Goal: Task Accomplishment & Management: Use online tool/utility

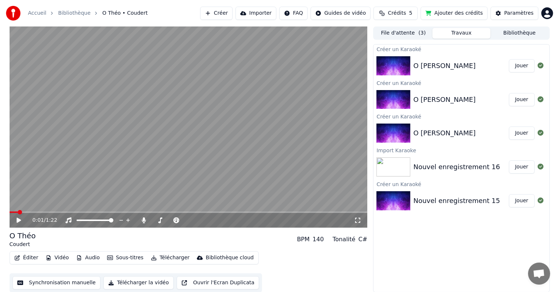
click at [75, 284] on button "Synchronisation manuelle" at bounding box center [57, 282] width 88 height 13
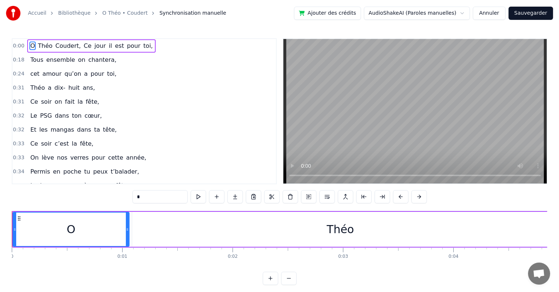
click at [20, 60] on span "0:18" at bounding box center [18, 59] width 11 height 7
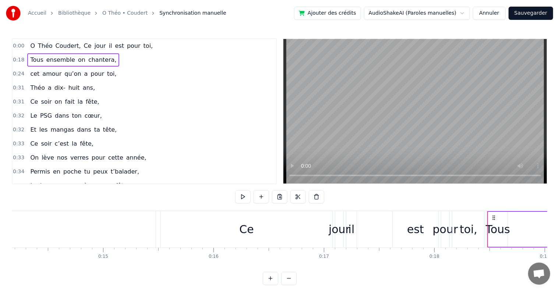
scroll to position [0, 2003]
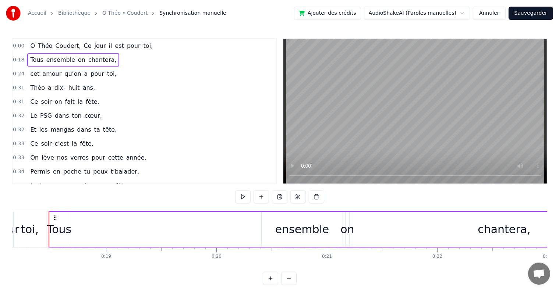
drag, startPoint x: 79, startPoint y: 210, endPoint x: 61, endPoint y: 213, distance: 18.3
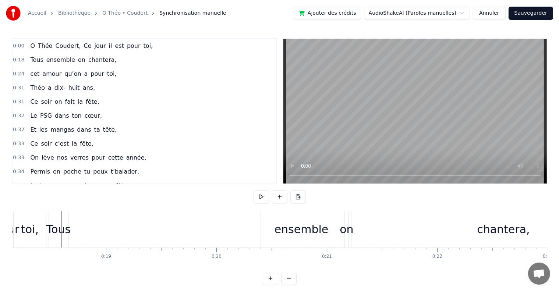
click at [492, 12] on button "Annuler" at bounding box center [489, 13] width 32 height 13
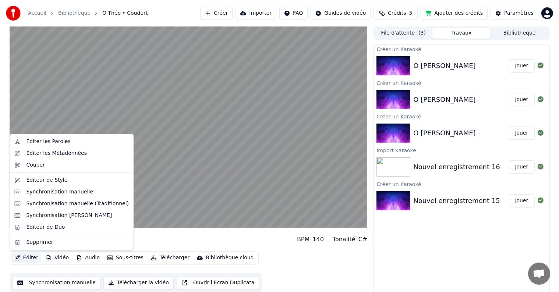
click at [27, 256] on button "Éditer" at bounding box center [26, 258] width 30 height 10
click at [41, 194] on div "Synchronisation manuelle" at bounding box center [59, 191] width 67 height 7
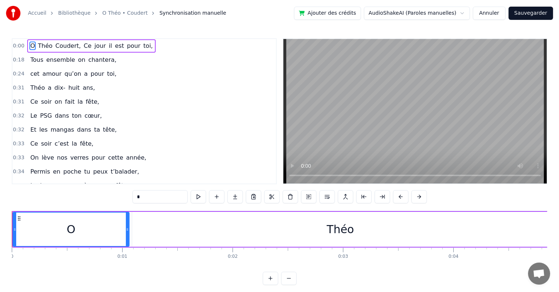
click at [488, 15] on button "Annuler" at bounding box center [489, 13] width 32 height 13
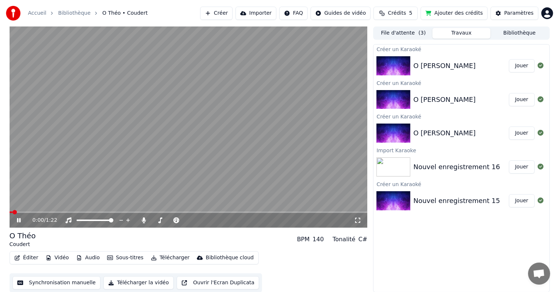
click at [49, 278] on button "Synchronisation manuelle" at bounding box center [57, 282] width 88 height 13
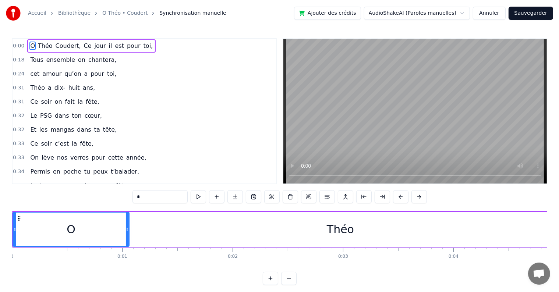
click at [498, 15] on button "Annuler" at bounding box center [489, 13] width 32 height 13
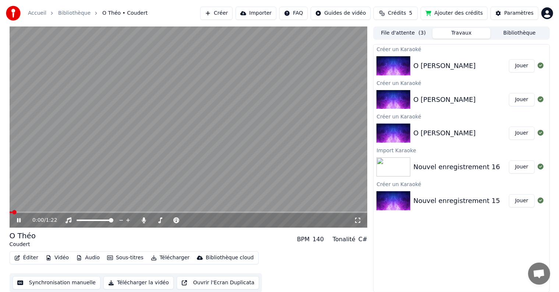
scroll to position [0, 0]
click at [29, 259] on button "Éditer" at bounding box center [26, 257] width 30 height 10
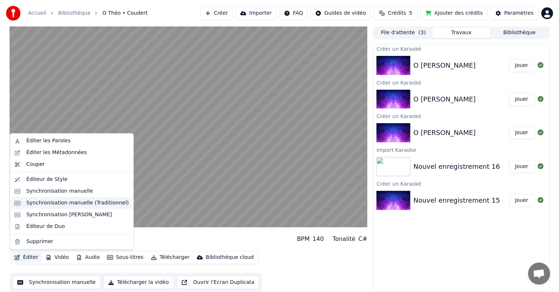
click at [60, 203] on div "Synchronisation manuelle (Traditionnel)" at bounding box center [77, 202] width 103 height 7
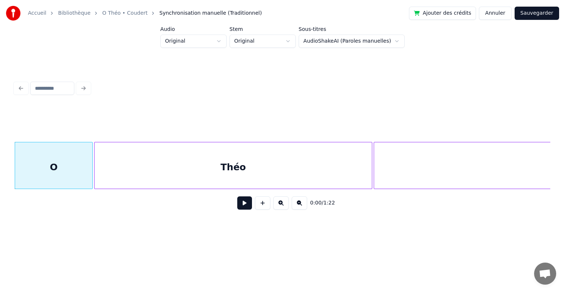
click at [245, 206] on button at bounding box center [244, 202] width 15 height 13
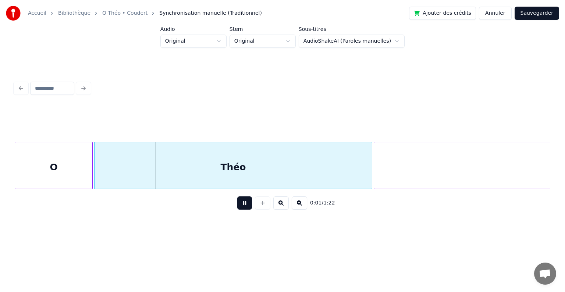
click at [244, 206] on button at bounding box center [244, 202] width 15 height 13
click at [49, 180] on div at bounding box center [48, 165] width 2 height 46
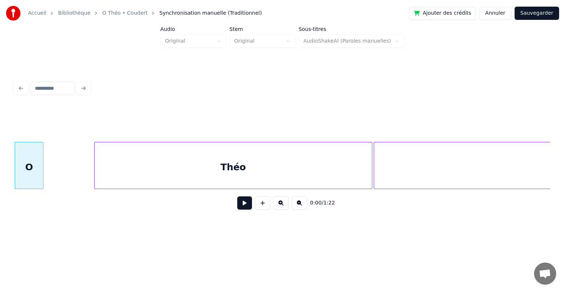
click at [43, 180] on div at bounding box center [42, 165] width 2 height 46
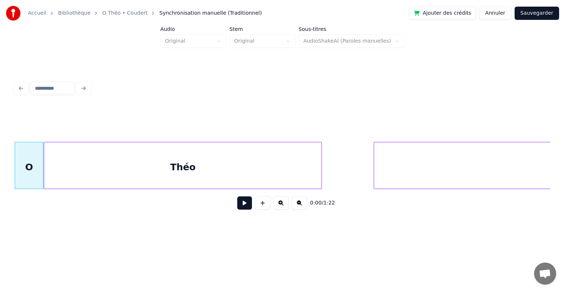
click at [77, 172] on div "Théo" at bounding box center [182, 167] width 277 height 50
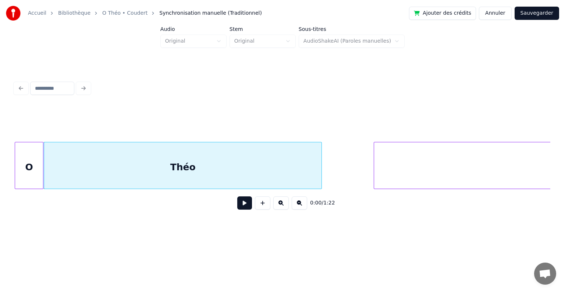
click at [243, 208] on button at bounding box center [244, 202] width 15 height 13
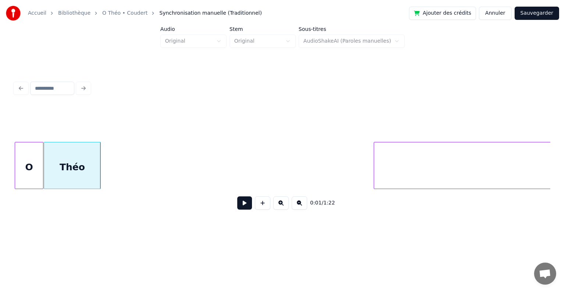
click at [99, 174] on div at bounding box center [99, 165] width 2 height 46
click at [244, 203] on button at bounding box center [244, 202] width 15 height 13
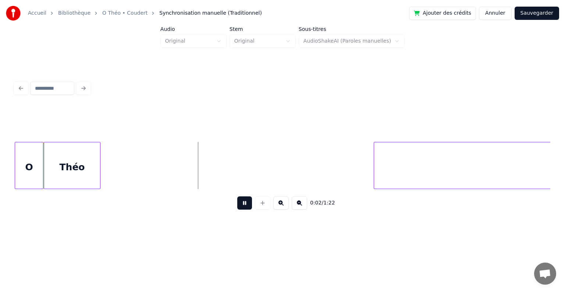
click at [245, 209] on button at bounding box center [244, 202] width 15 height 13
drag, startPoint x: 213, startPoint y: 173, endPoint x: 142, endPoint y: 178, distance: 71.2
click at [13, 162] on div "0:01 / 1:22" at bounding box center [283, 147] width 542 height 146
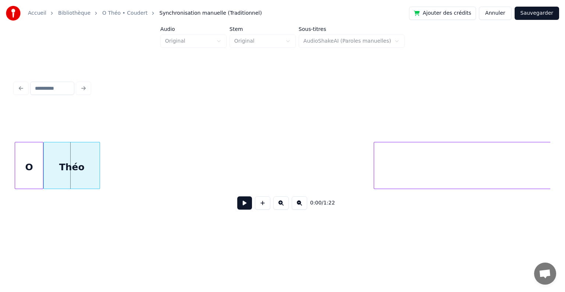
click at [71, 173] on div "Théo" at bounding box center [72, 167] width 56 height 50
click at [71, 149] on div "Théo" at bounding box center [72, 167] width 56 height 50
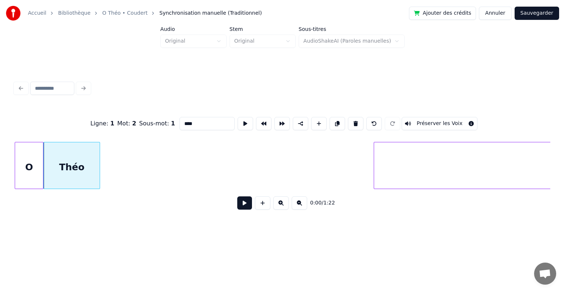
click at [244, 205] on button at bounding box center [244, 202] width 15 height 13
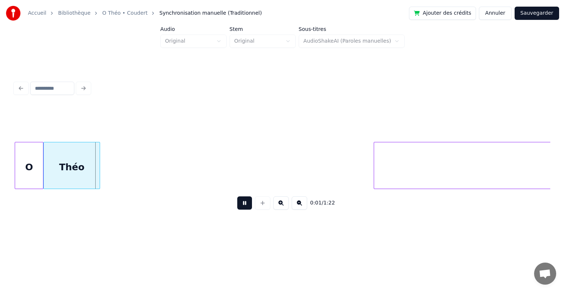
click at [244, 205] on button at bounding box center [244, 202] width 15 height 13
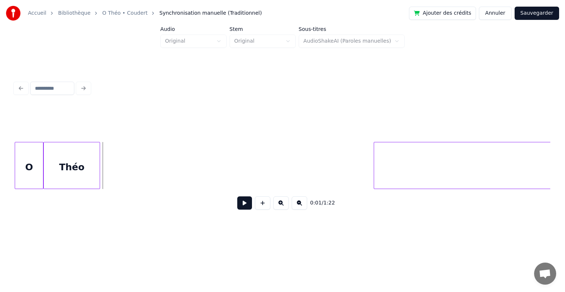
click at [1, 167] on div "Accueil Bibliothèque O Théo • Coudert Synchronisation manuelle (Traditionnel) A…" at bounding box center [282, 117] width 565 height 235
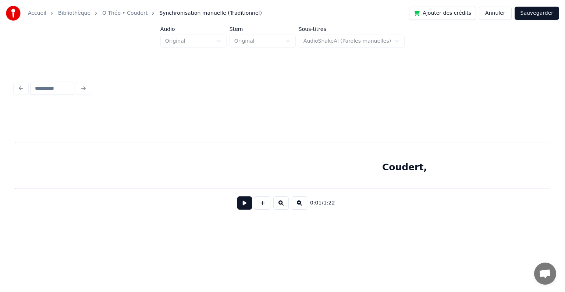
scroll to position [0, 329]
click at [444, 178] on div "Coudert," at bounding box center [413, 167] width 779 height 50
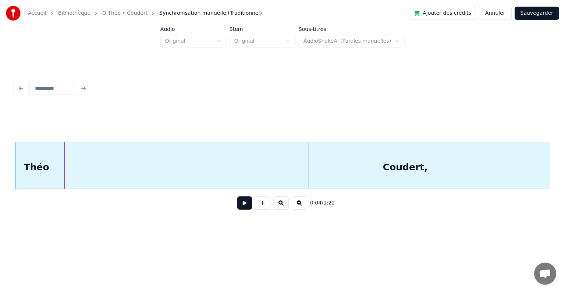
scroll to position [0, 35]
click at [68, 165] on div "Coudert," at bounding box center [404, 167] width 779 height 50
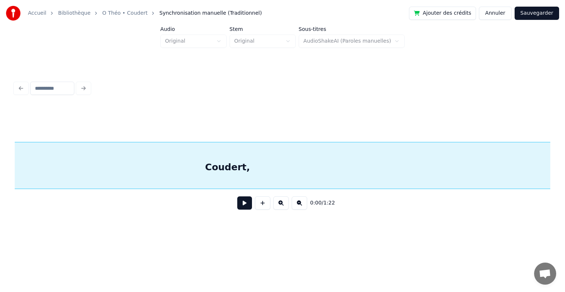
scroll to position [0, 0]
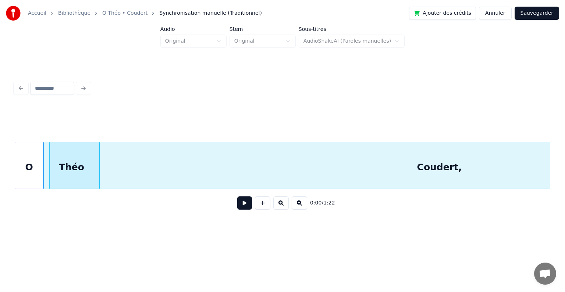
click at [60, 160] on div "Théo" at bounding box center [72, 167] width 56 height 50
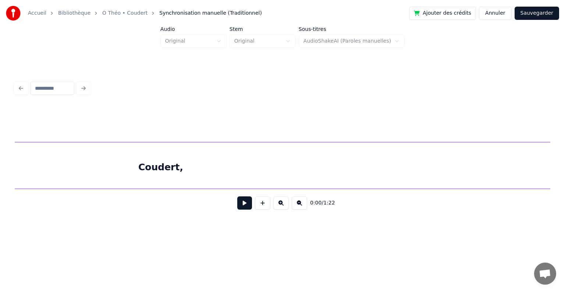
click at [131, 160] on div "Coudert," at bounding box center [160, 167] width 779 height 50
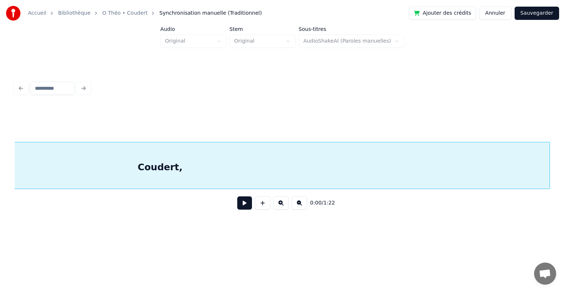
click at [137, 167] on div "Coudert," at bounding box center [159, 167] width 779 height 50
click at [133, 168] on div "Coudert," at bounding box center [365, 167] width 779 height 50
click at [70, 185] on div "Coudert," at bounding box center [404, 167] width 779 height 50
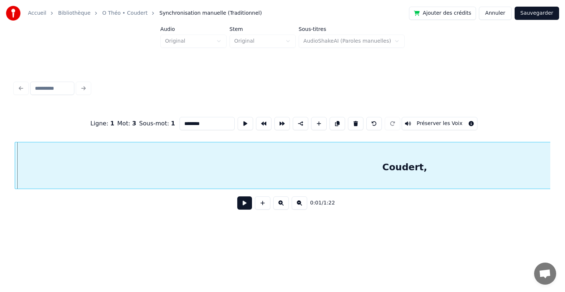
scroll to position [0, 86]
click at [110, 175] on div "Coudert," at bounding box center [404, 167] width 779 height 50
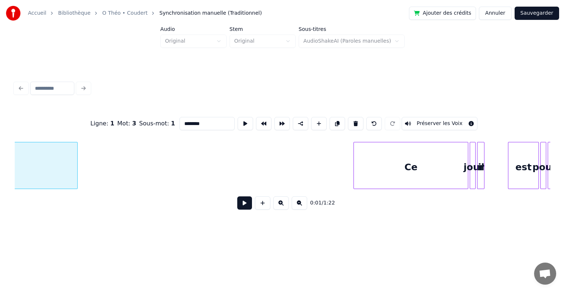
scroll to position [0, 796]
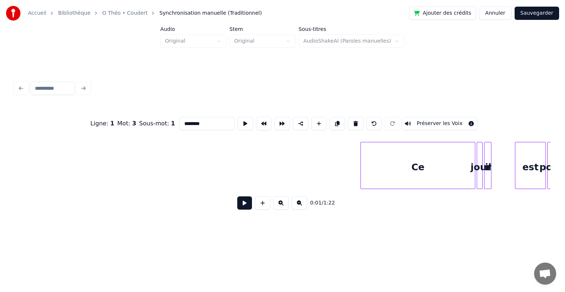
click at [0, 169] on div "Accueil Bibliothèque O Théo • Coudert Synchronisation manuelle (Traditionnel) A…" at bounding box center [282, 117] width 565 height 235
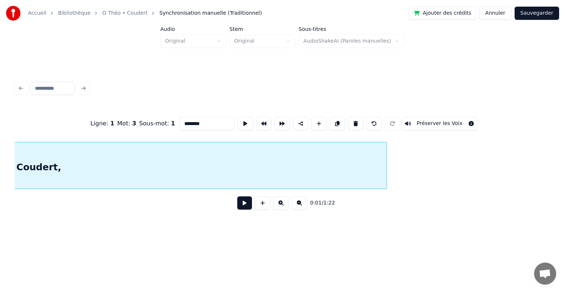
scroll to position [0, 414]
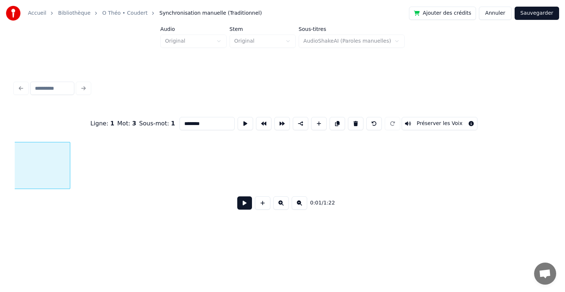
click at [68, 175] on div at bounding box center [69, 165] width 2 height 46
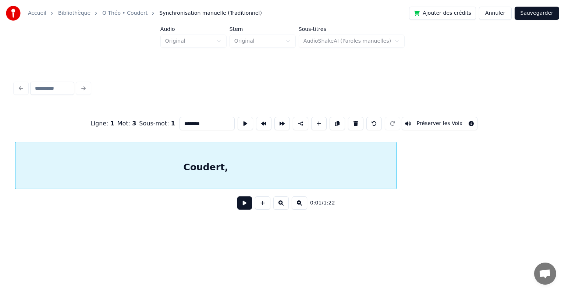
scroll to position [0, 0]
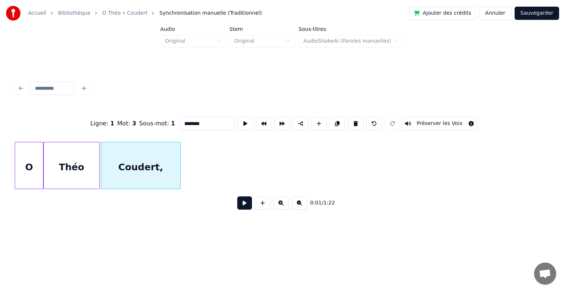
click at [179, 179] on div at bounding box center [179, 165] width 2 height 46
click at [119, 155] on div "Coudert," at bounding box center [139, 167] width 79 height 50
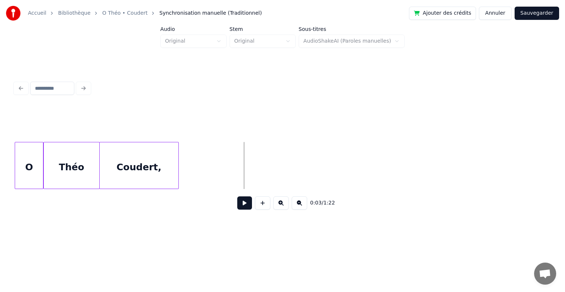
click at [66, 169] on div "Théo" at bounding box center [72, 167] width 56 height 50
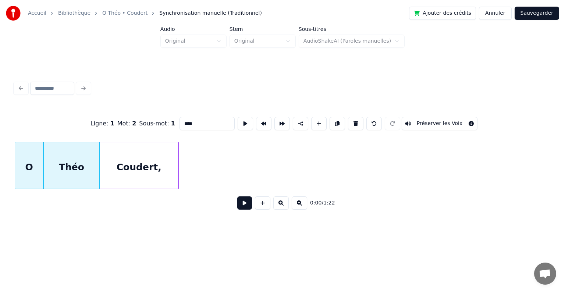
click at [36, 177] on div "O" at bounding box center [29, 167] width 28 height 50
type input "*"
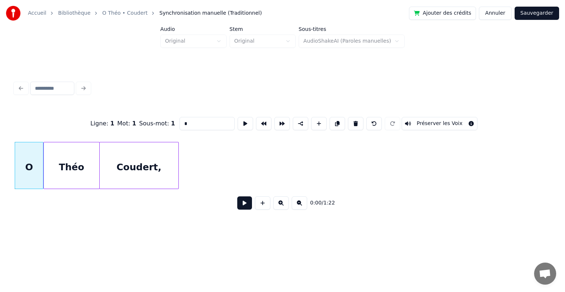
click at [244, 206] on button at bounding box center [244, 202] width 15 height 13
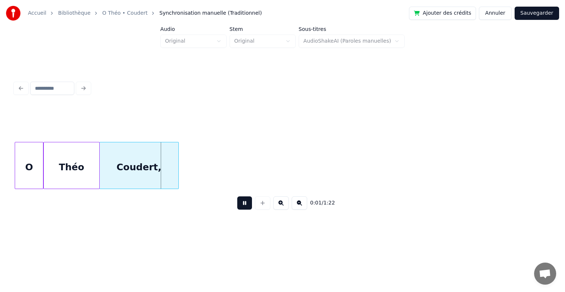
click at [244, 206] on button at bounding box center [244, 202] width 15 height 13
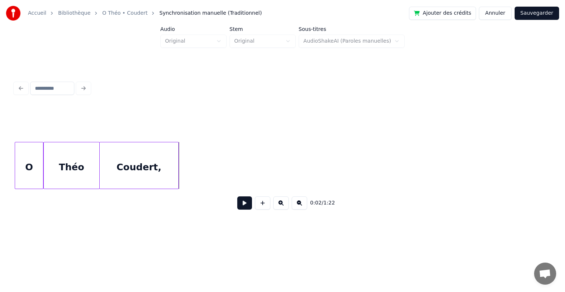
click at [85, 160] on div "Théo" at bounding box center [72, 167] width 56 height 50
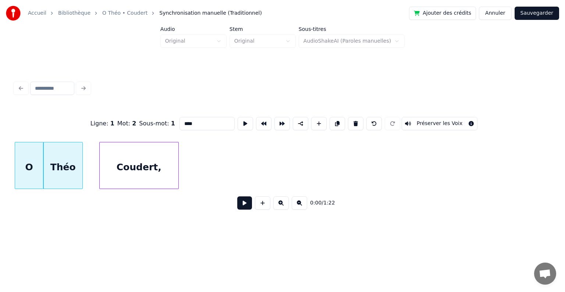
click at [81, 166] on div at bounding box center [81, 165] width 2 height 46
click at [88, 161] on div "Coudert," at bounding box center [122, 167] width 79 height 50
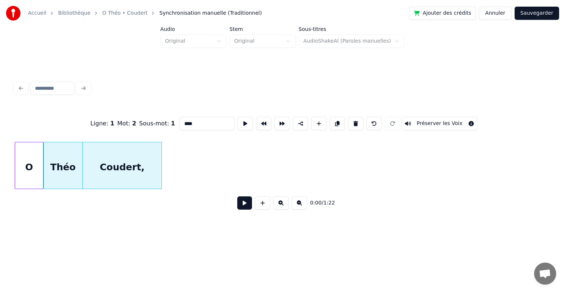
click at [31, 158] on div "O" at bounding box center [29, 167] width 28 height 50
type input "*"
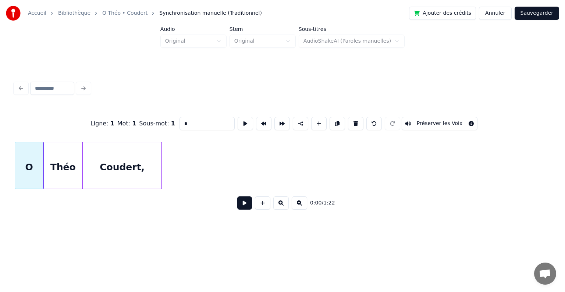
click at [246, 208] on button at bounding box center [244, 202] width 15 height 13
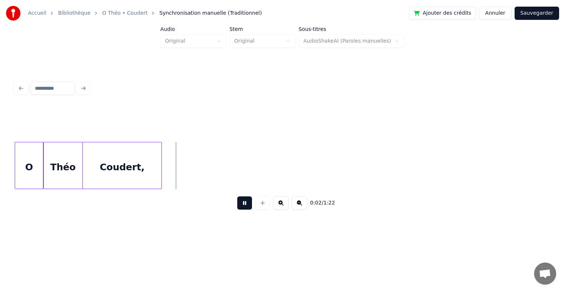
click at [246, 208] on button at bounding box center [244, 202] width 15 height 13
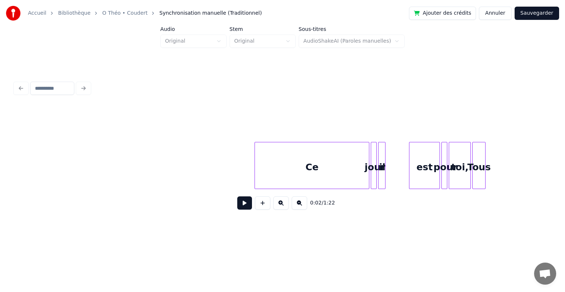
scroll to position [0, 913]
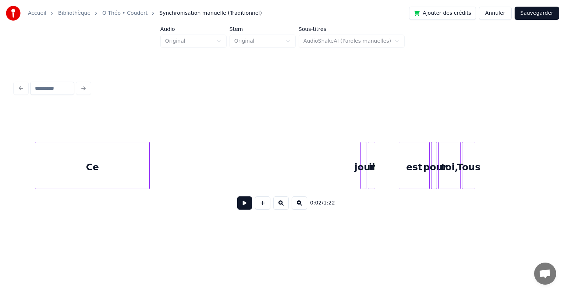
click at [52, 171] on div "Ce" at bounding box center [92, 167] width 114 height 50
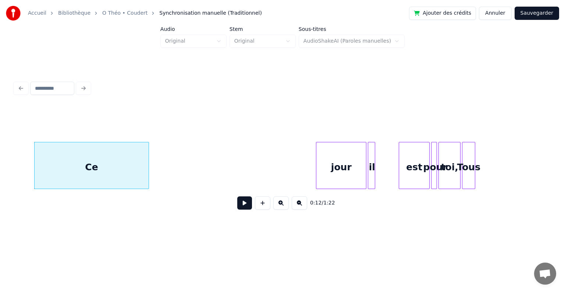
click at [317, 162] on div at bounding box center [317, 165] width 2 height 46
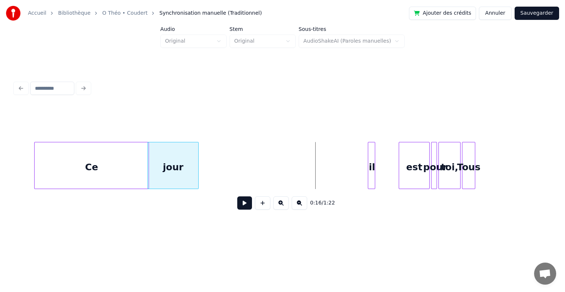
click at [171, 165] on div "jour" at bounding box center [173, 167] width 50 height 50
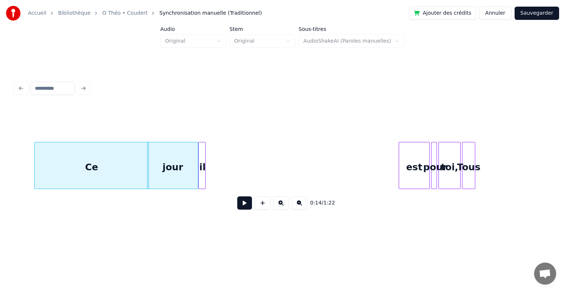
click at [201, 163] on div "il" at bounding box center [202, 167] width 7 height 50
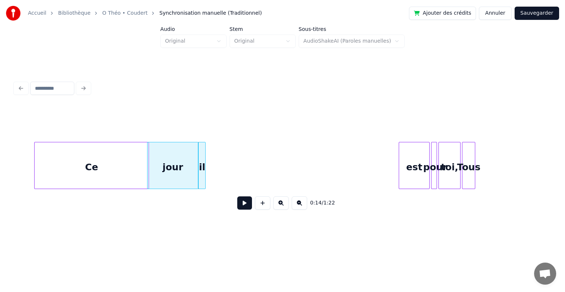
click at [132, 182] on div "Ce" at bounding box center [92, 167] width 114 height 50
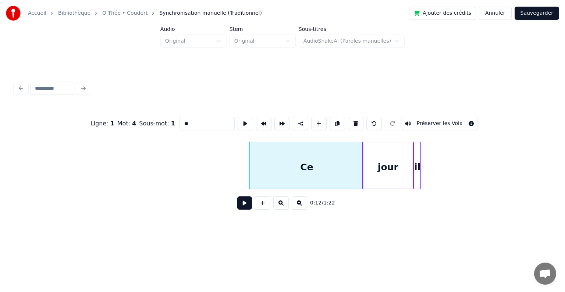
scroll to position [0, 690]
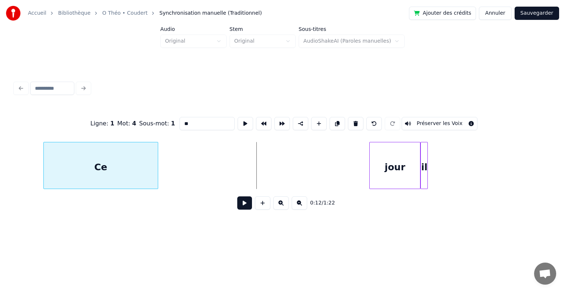
click at [60, 164] on div "Ce" at bounding box center [101, 167] width 114 height 50
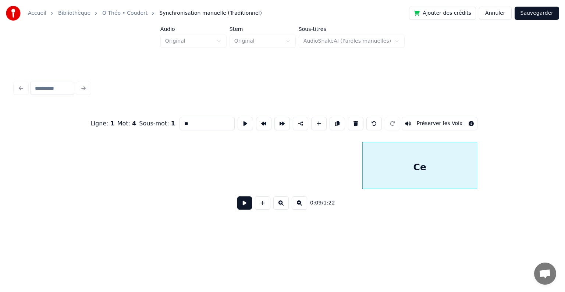
scroll to position [0, 308]
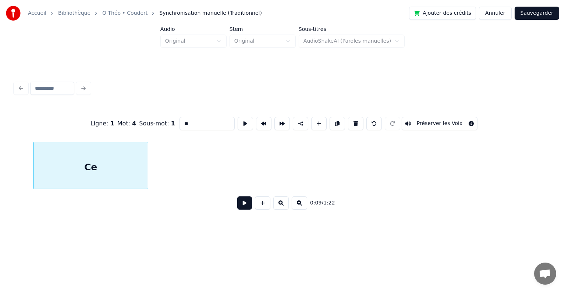
click at [43, 166] on div "Ce" at bounding box center [91, 167] width 114 height 50
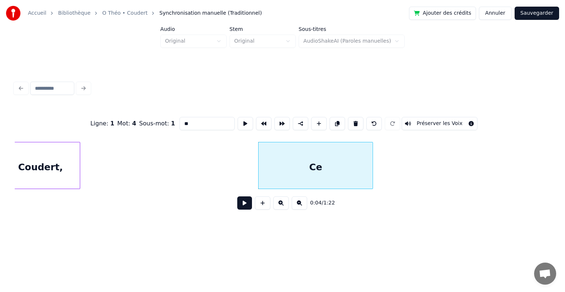
scroll to position [0, 44]
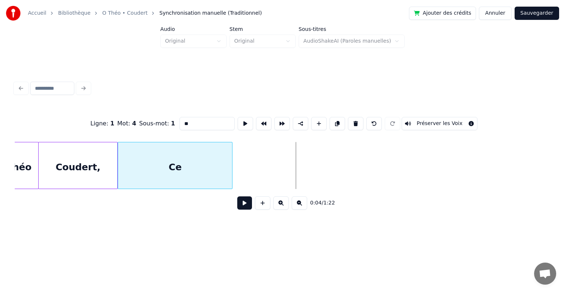
click at [142, 165] on div "Ce" at bounding box center [175, 167] width 114 height 50
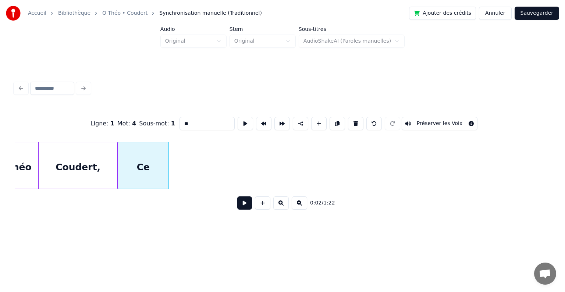
click at [167, 165] on div at bounding box center [167, 165] width 2 height 46
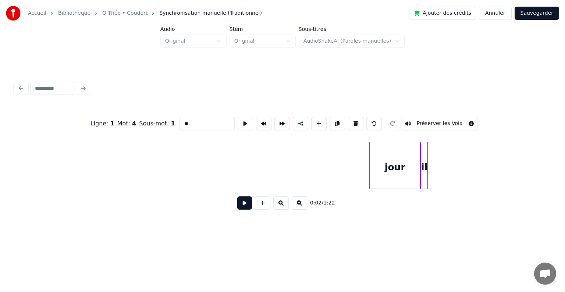
scroll to position [0, 736]
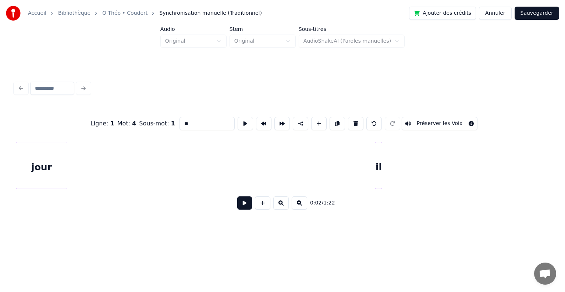
click at [41, 164] on div "jour" at bounding box center [41, 167] width 50 height 50
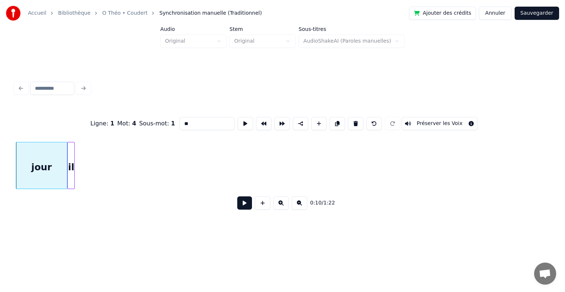
click at [70, 152] on div "il" at bounding box center [71, 167] width 7 height 50
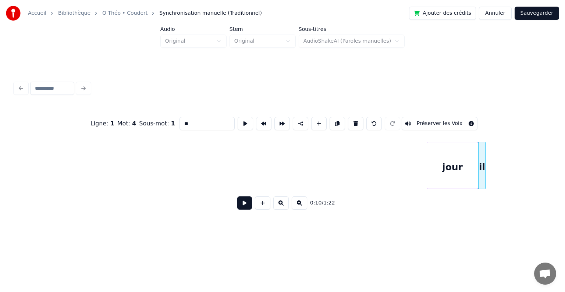
scroll to position [0, 290]
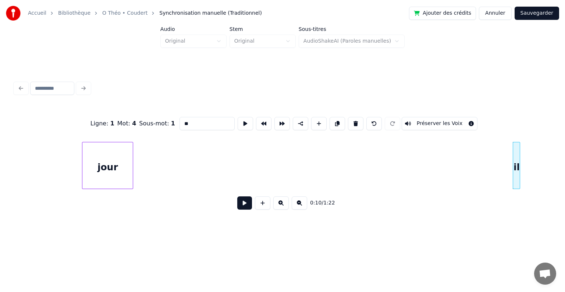
click at [112, 172] on div "jour" at bounding box center [107, 167] width 50 height 50
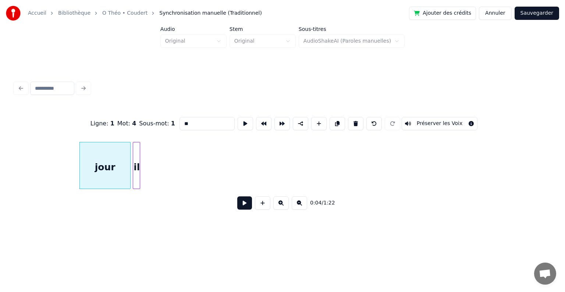
click at [137, 167] on div "il" at bounding box center [136, 167] width 7 height 50
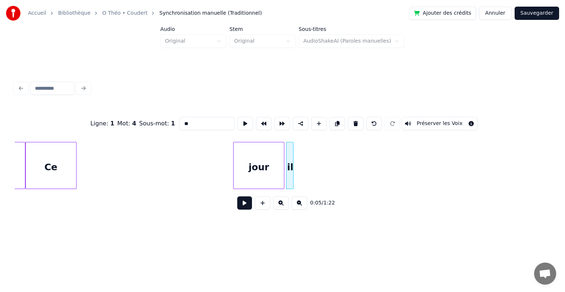
scroll to position [0, 65]
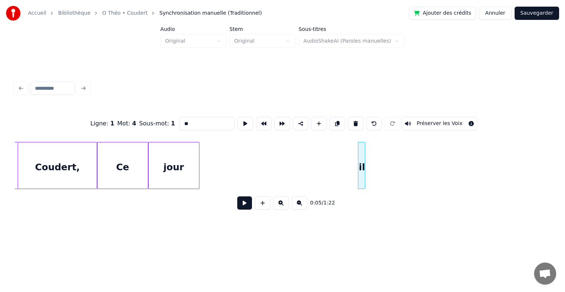
click at [166, 164] on div "jour" at bounding box center [174, 167] width 50 height 50
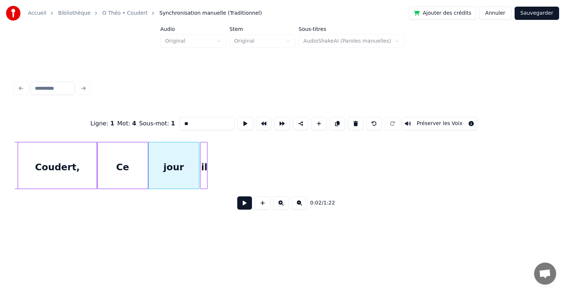
click at [203, 156] on div "il" at bounding box center [204, 167] width 7 height 50
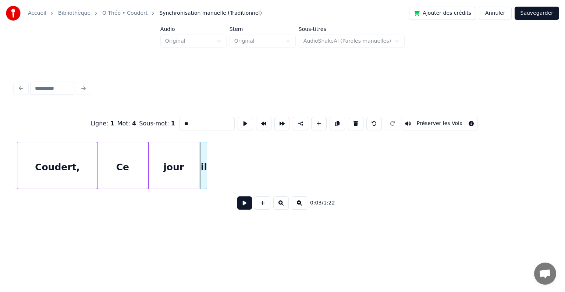
click at [203, 156] on div "il" at bounding box center [203, 167] width 7 height 50
click at [201, 157] on div "il" at bounding box center [202, 167] width 7 height 50
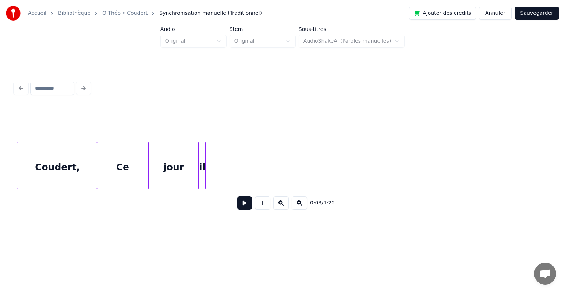
scroll to position [0, 0]
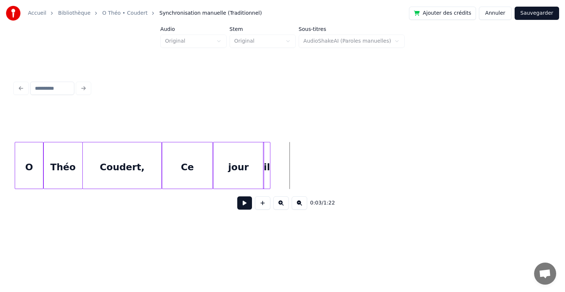
click at [35, 180] on div "O" at bounding box center [29, 167] width 28 height 50
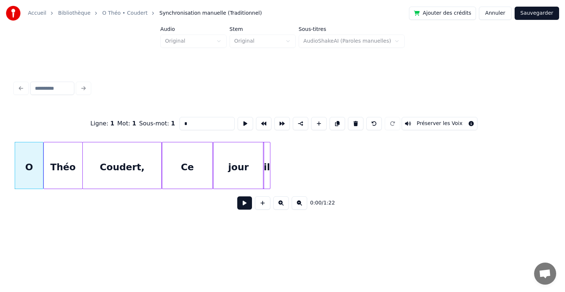
click at [244, 209] on button at bounding box center [244, 202] width 15 height 13
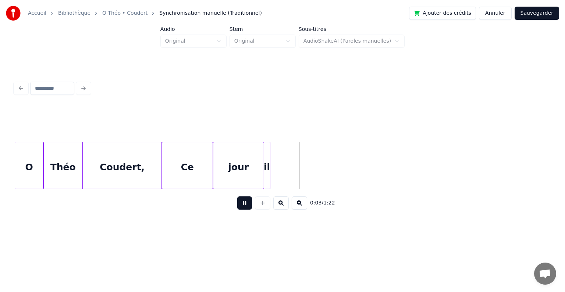
click at [244, 209] on button at bounding box center [244, 202] width 15 height 13
click at [26, 155] on div "O" at bounding box center [29, 167] width 28 height 50
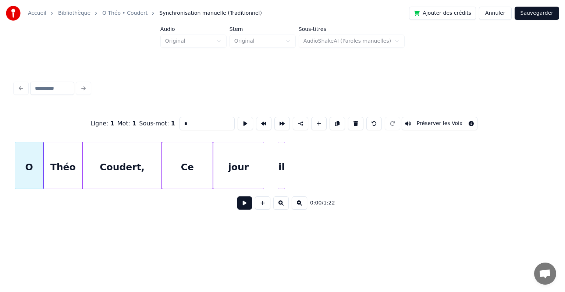
click at [281, 174] on div "il" at bounding box center [281, 167] width 7 height 50
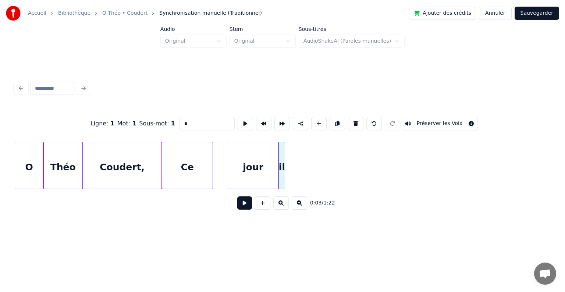
click at [264, 180] on div "jour" at bounding box center [253, 167] width 50 height 50
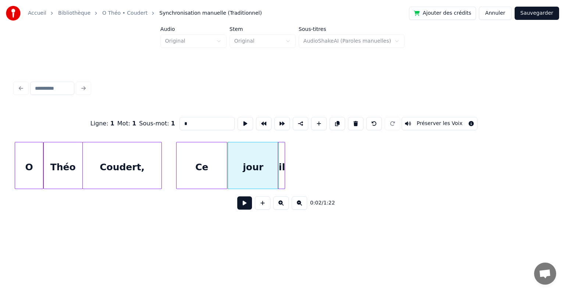
click at [220, 176] on div "Ce" at bounding box center [202, 167] width 50 height 50
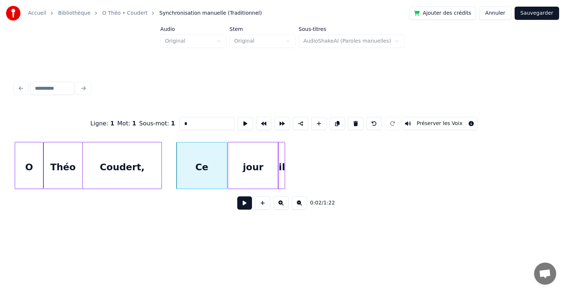
click at [29, 173] on div "O" at bounding box center [29, 167] width 28 height 50
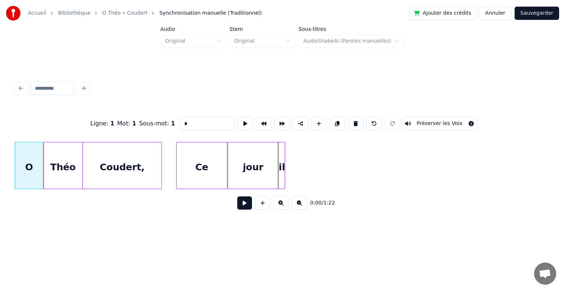
click at [242, 203] on button at bounding box center [244, 202] width 15 height 13
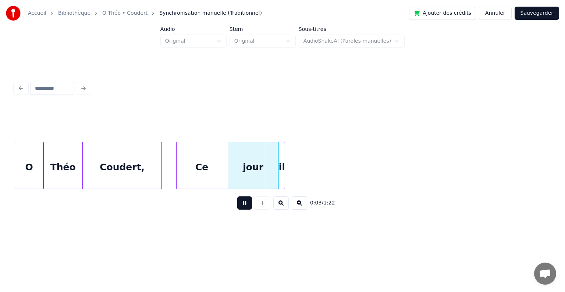
click at [242, 203] on button at bounding box center [244, 202] width 15 height 13
click at [351, 175] on div "il" at bounding box center [347, 167] width 7 height 50
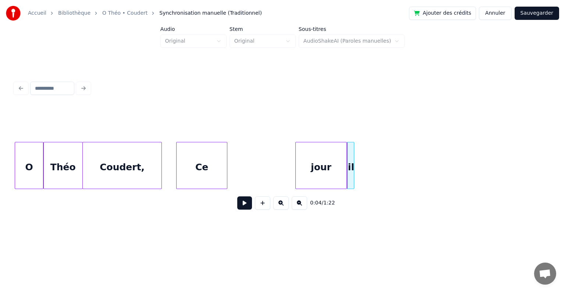
click at [331, 178] on div "jour" at bounding box center [321, 167] width 50 height 50
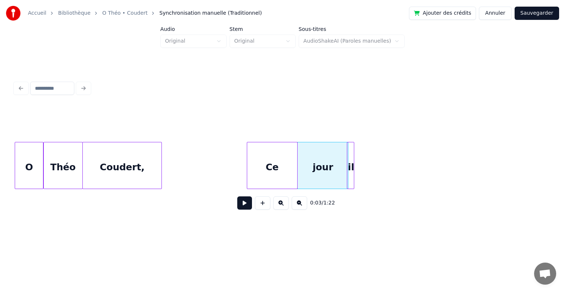
click at [287, 176] on div "Ce" at bounding box center [272, 167] width 50 height 50
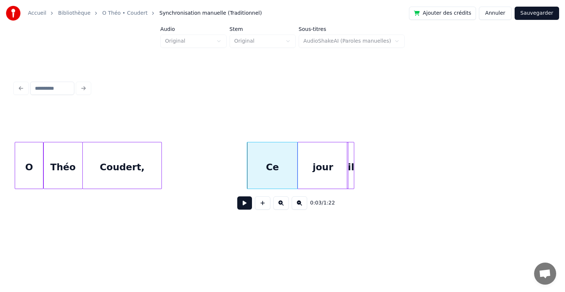
click at [34, 162] on div "O" at bounding box center [29, 167] width 28 height 50
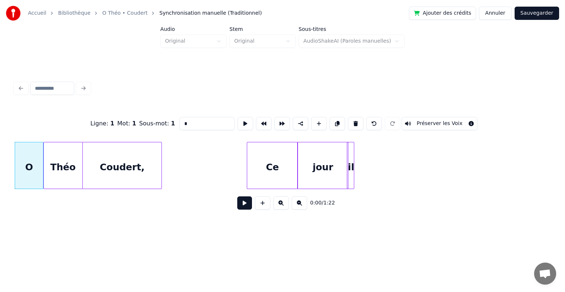
click at [244, 208] on button at bounding box center [244, 202] width 15 height 13
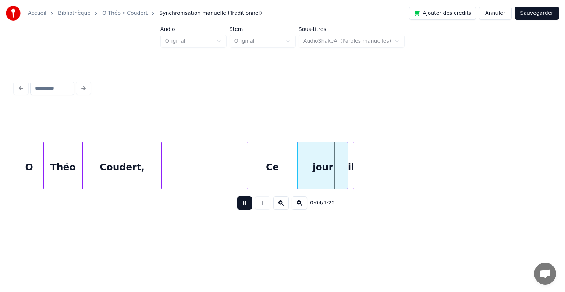
click at [244, 208] on button at bounding box center [244, 202] width 15 height 13
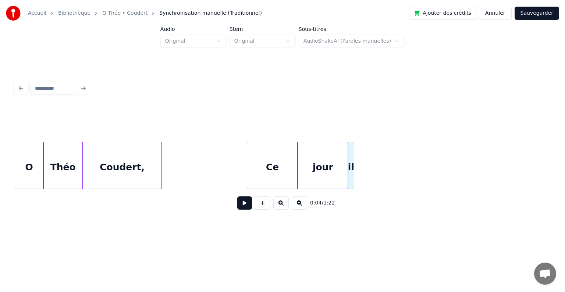
click at [291, 166] on div "Ce" at bounding box center [272, 167] width 50 height 50
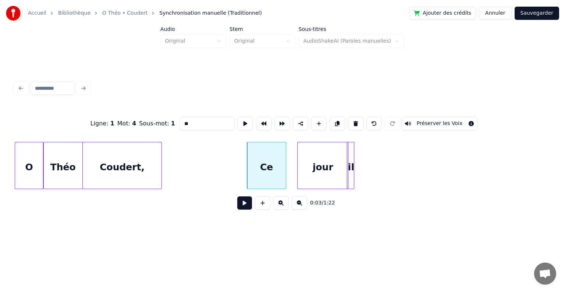
click at [284, 173] on div at bounding box center [285, 165] width 2 height 46
click at [311, 172] on div "jour" at bounding box center [323, 167] width 50 height 50
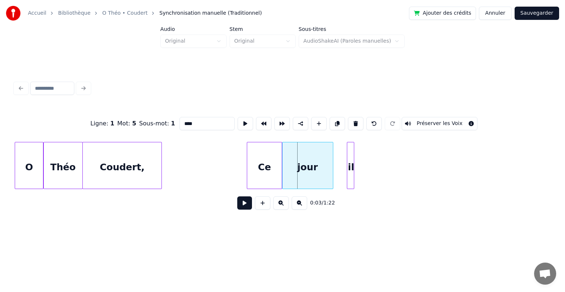
click at [295, 177] on div "jour" at bounding box center [308, 167] width 50 height 50
click at [320, 176] on div "jour" at bounding box center [308, 167] width 50 height 50
click at [324, 174] on div at bounding box center [323, 165] width 2 height 46
click at [328, 178] on div "il" at bounding box center [328, 167] width 7 height 50
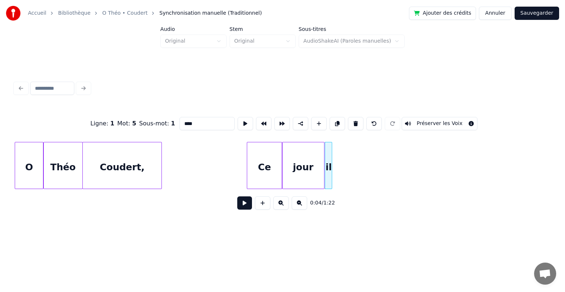
click at [30, 166] on div "O" at bounding box center [29, 167] width 28 height 50
type input "*"
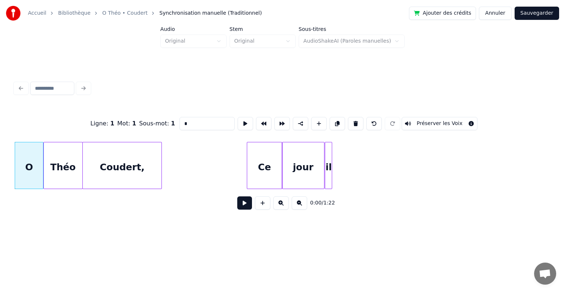
click at [240, 202] on button at bounding box center [244, 202] width 15 height 13
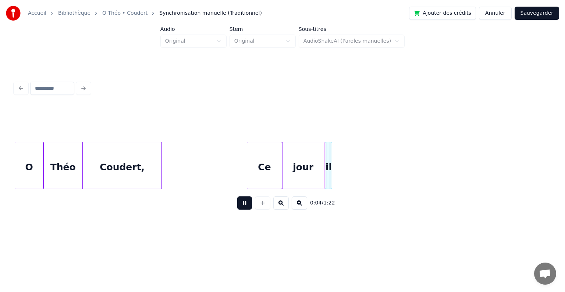
click at [240, 202] on button at bounding box center [244, 202] width 15 height 13
click at [270, 179] on div "Ce" at bounding box center [264, 167] width 34 height 50
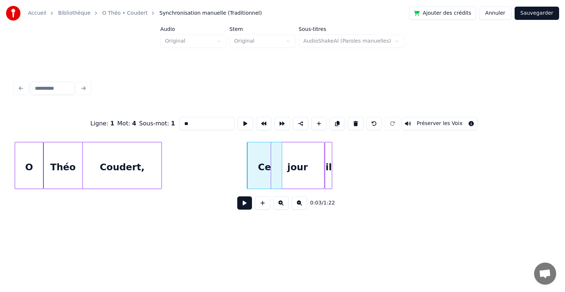
click at [271, 181] on div at bounding box center [272, 165] width 2 height 46
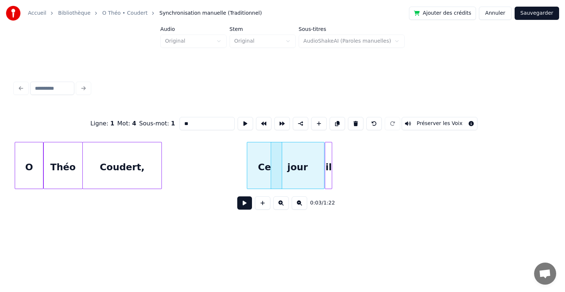
click at [258, 183] on div "Ce" at bounding box center [264, 167] width 34 height 50
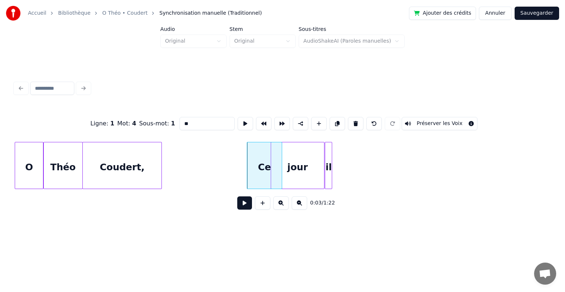
click at [268, 182] on div "Ce" at bounding box center [264, 167] width 34 height 50
click at [270, 183] on div at bounding box center [269, 165] width 2 height 46
click at [286, 177] on div "jour" at bounding box center [297, 167] width 53 height 50
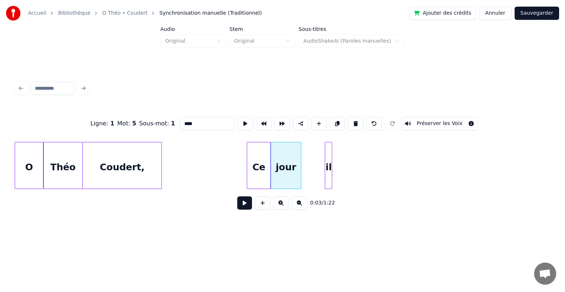
click at [300, 176] on div at bounding box center [300, 165] width 2 height 46
click at [326, 172] on div at bounding box center [326, 165] width 2 height 46
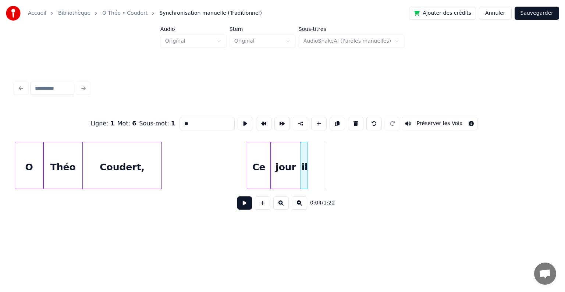
click at [304, 178] on div "il" at bounding box center [304, 167] width 7 height 50
click at [27, 163] on div "O" at bounding box center [29, 167] width 28 height 50
type input "*"
click at [241, 209] on button at bounding box center [244, 202] width 15 height 13
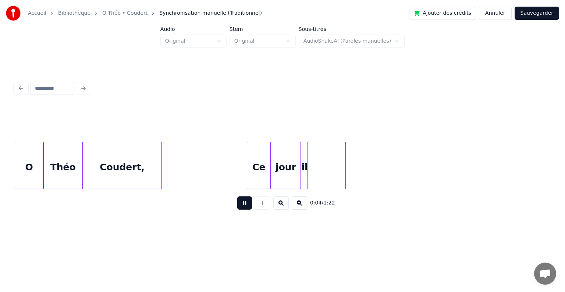
click at [241, 209] on button at bounding box center [244, 202] width 15 height 13
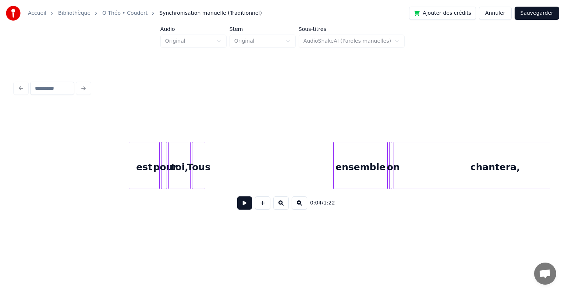
scroll to position [0, 1026]
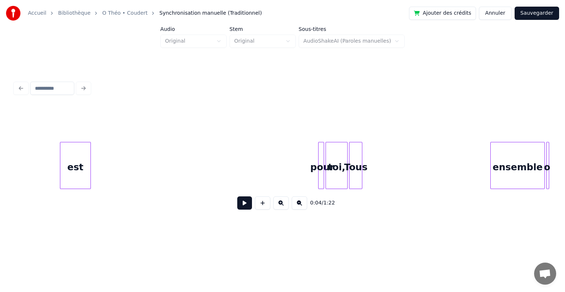
click at [73, 180] on div "est" at bounding box center [75, 167] width 30 height 50
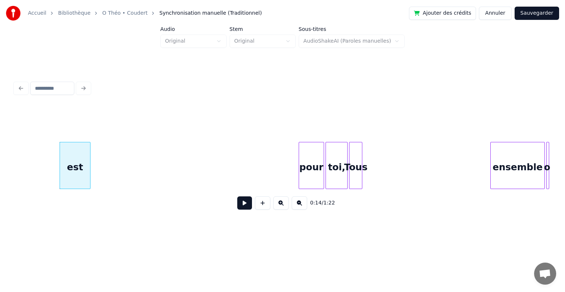
click at [299, 185] on div at bounding box center [300, 165] width 2 height 46
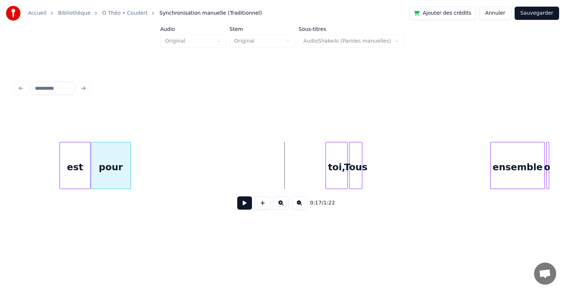
click at [118, 186] on div "pour" at bounding box center [110, 167] width 39 height 50
click at [141, 181] on div "toi," at bounding box center [140, 167] width 21 height 50
click at [360, 165] on div at bounding box center [361, 165] width 2 height 46
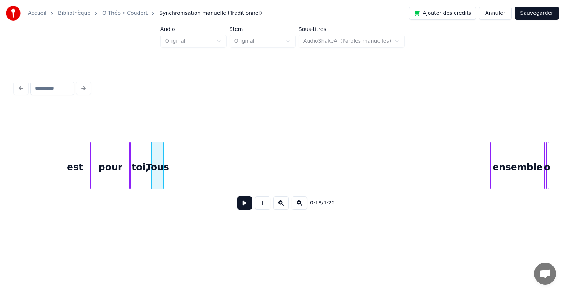
click at [158, 189] on div "ensemble on est pour toi, Tous" at bounding box center [283, 165] width 536 height 47
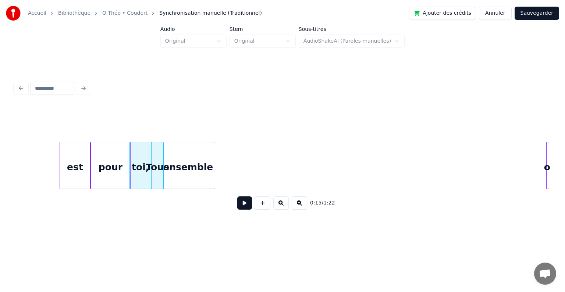
click at [185, 184] on div "ensemble" at bounding box center [188, 167] width 54 height 50
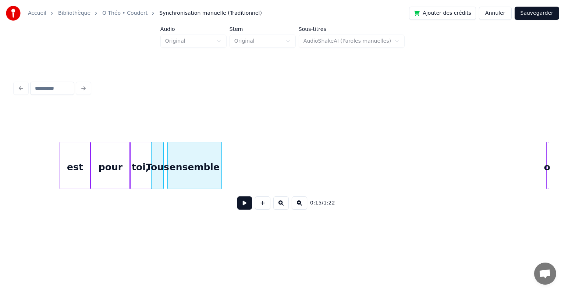
click at [200, 180] on div "ensemble" at bounding box center [195, 167] width 54 height 50
click at [518, 187] on div "ensemble on est pour toi, Tous" at bounding box center [283, 165] width 536 height 47
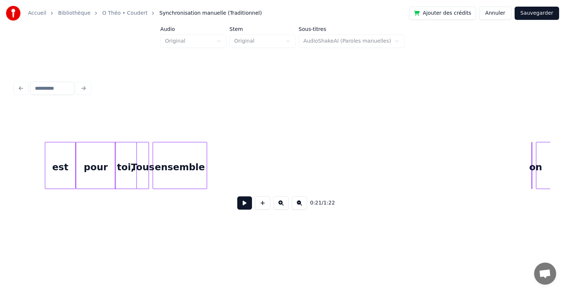
scroll to position [0, 1055]
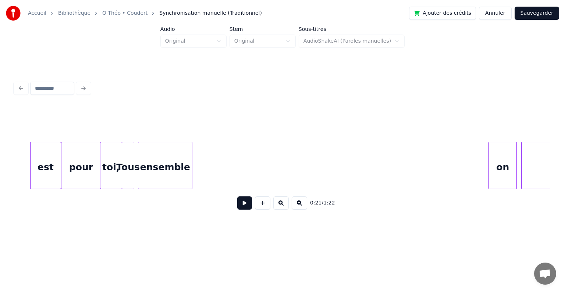
click at [489, 180] on div at bounding box center [490, 165] width 2 height 46
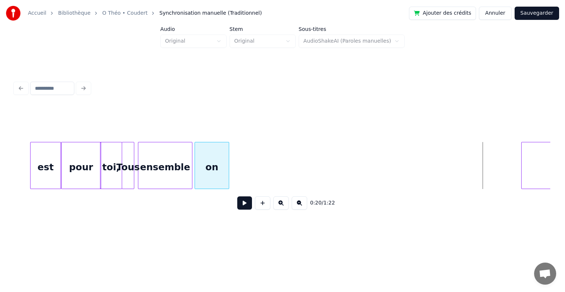
click at [213, 178] on div "on" at bounding box center [212, 167] width 34 height 50
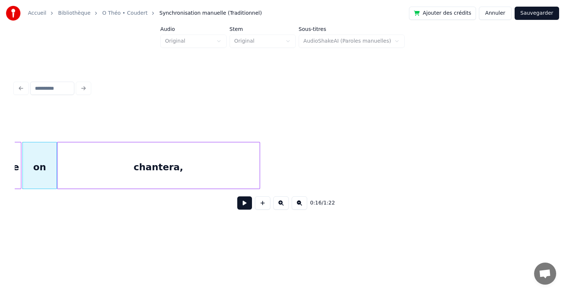
click at [242, 170] on div "chantera," at bounding box center [158, 167] width 202 height 50
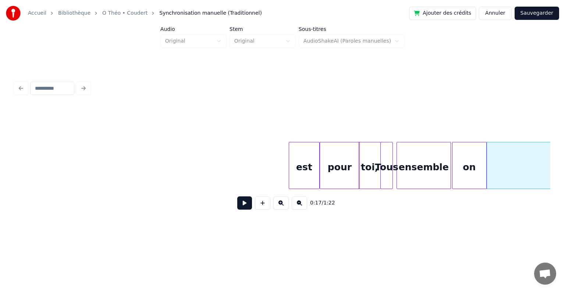
scroll to position [0, 776]
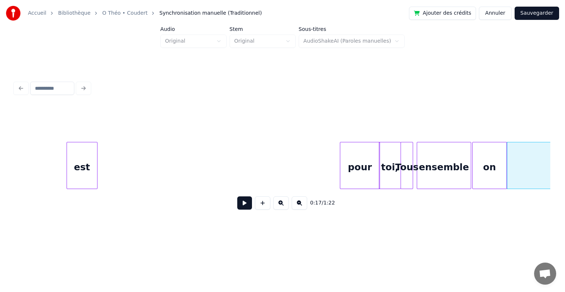
click at [86, 185] on div "est" at bounding box center [82, 167] width 30 height 50
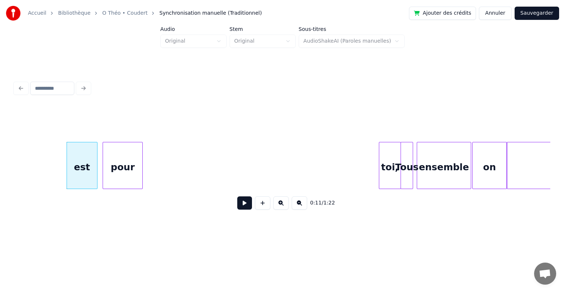
click at [125, 181] on div "pour" at bounding box center [122, 167] width 39 height 50
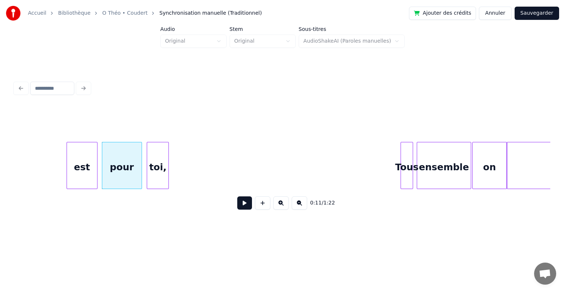
click at [154, 173] on div "toi," at bounding box center [157, 167] width 21 height 50
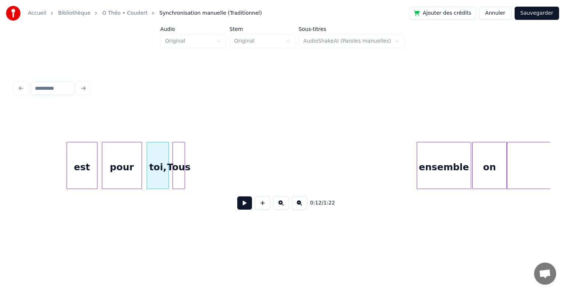
click at [173, 174] on div "Tous" at bounding box center [179, 167] width 12 height 50
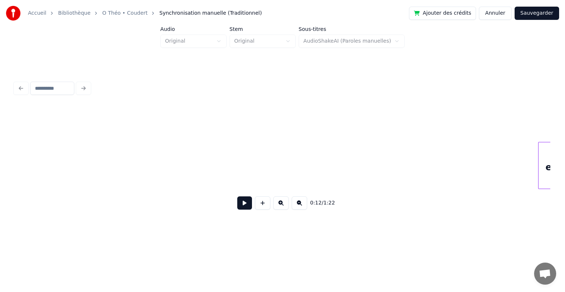
scroll to position [0, 328]
click at [109, 196] on div "0:12 / 1:22" at bounding box center [283, 161] width 536 height 112
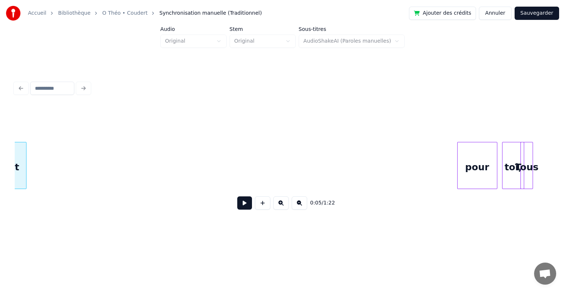
scroll to position [0, 465]
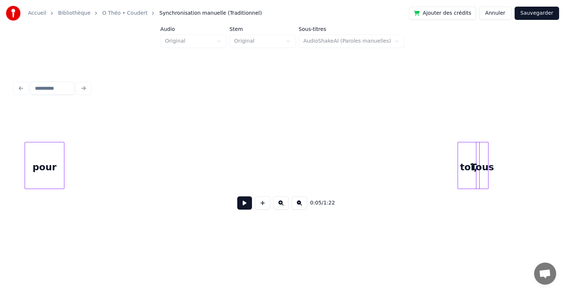
click at [45, 180] on div "pour" at bounding box center [44, 167] width 39 height 50
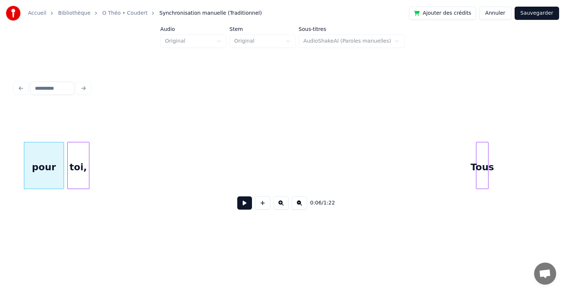
click at [74, 174] on div "toi," at bounding box center [78, 167] width 21 height 50
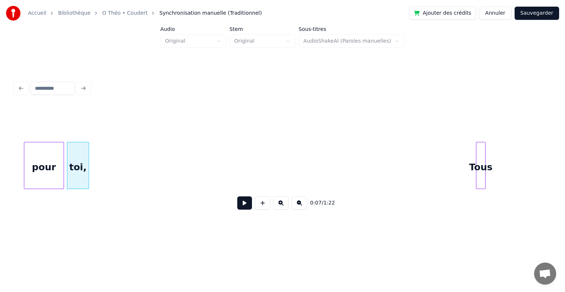
click at [476, 164] on div "Tous" at bounding box center [481, 165] width 10 height 47
click at [487, 159] on div "Tous" at bounding box center [490, 167] width 7 height 50
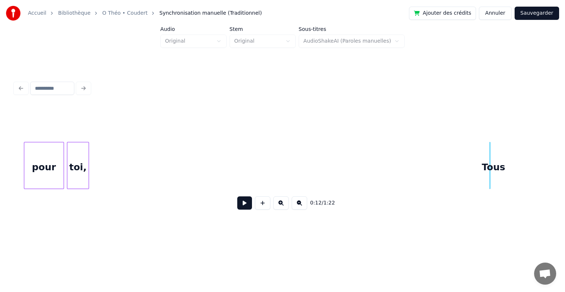
click at [492, 167] on div at bounding box center [491, 165] width 2 height 46
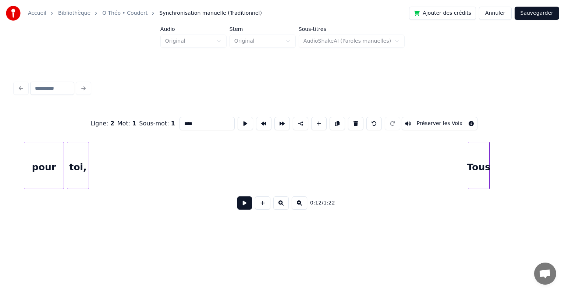
click at [468, 155] on div at bounding box center [469, 165] width 2 height 46
click at [104, 172] on div "Tous" at bounding box center [103, 167] width 21 height 50
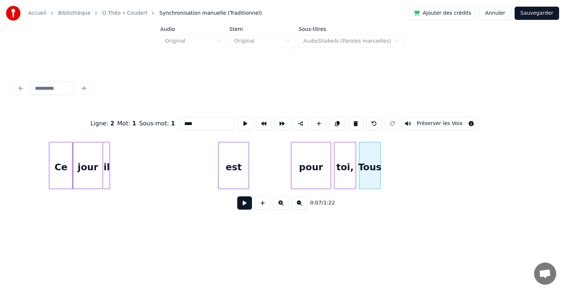
scroll to position [0, 191]
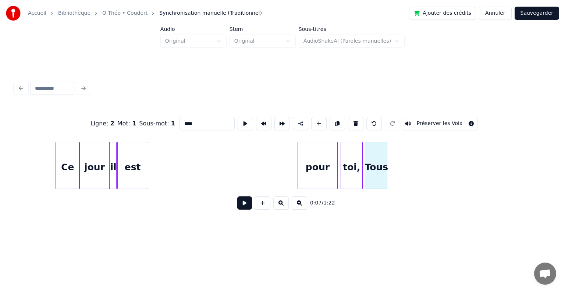
click at [135, 169] on div "est" at bounding box center [133, 167] width 30 height 50
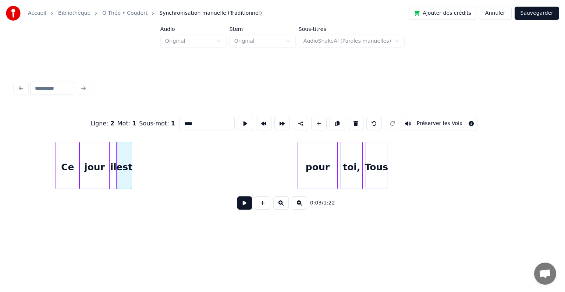
click at [131, 168] on div at bounding box center [131, 165] width 2 height 46
click at [304, 156] on div "pour" at bounding box center [317, 167] width 39 height 50
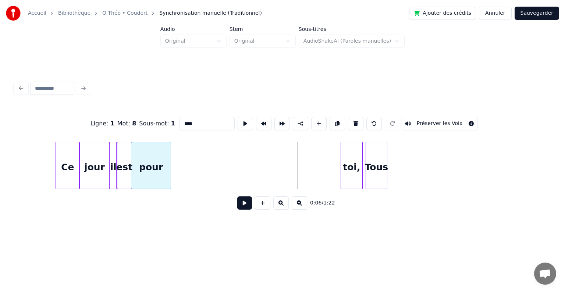
click at [155, 175] on div "pour" at bounding box center [150, 167] width 39 height 50
click at [163, 162] on div at bounding box center [164, 165] width 2 height 46
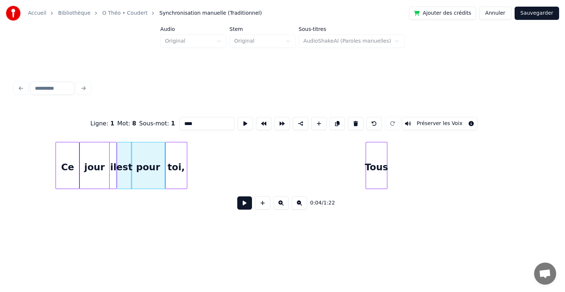
click at [169, 163] on div "toi," at bounding box center [176, 167] width 21 height 50
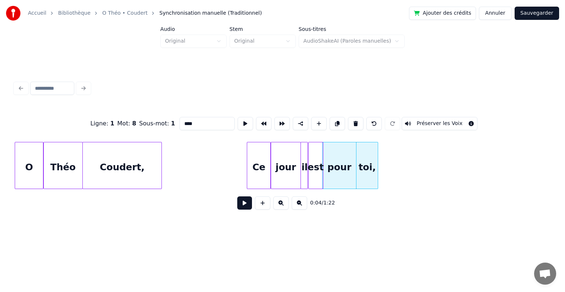
click at [23, 172] on div "O" at bounding box center [29, 167] width 28 height 50
type input "*"
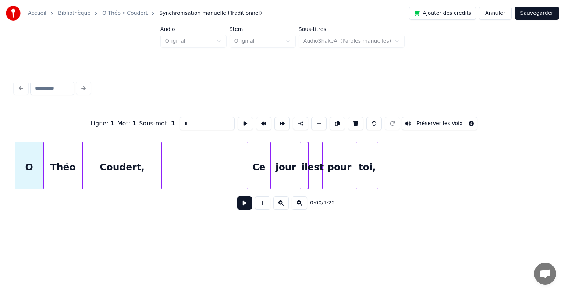
click at [244, 204] on button at bounding box center [244, 202] width 15 height 13
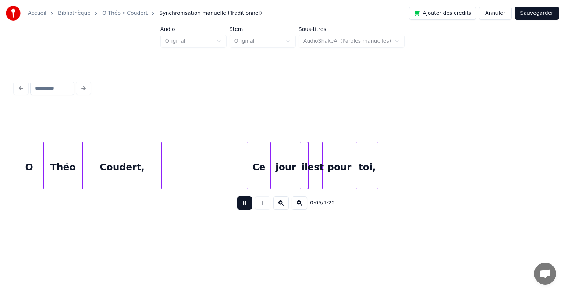
click at [243, 205] on button at bounding box center [244, 202] width 15 height 13
click at [248, 203] on button at bounding box center [244, 202] width 15 height 13
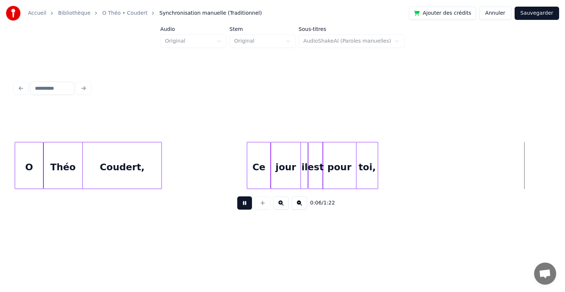
click at [248, 203] on button at bounding box center [244, 202] width 15 height 13
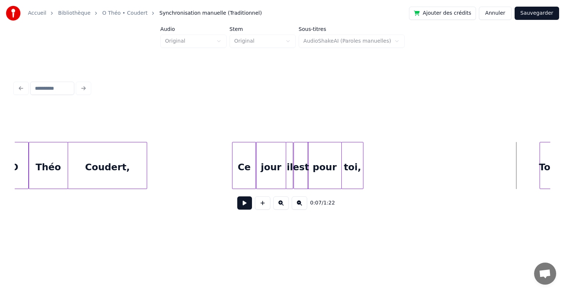
scroll to position [0, 27]
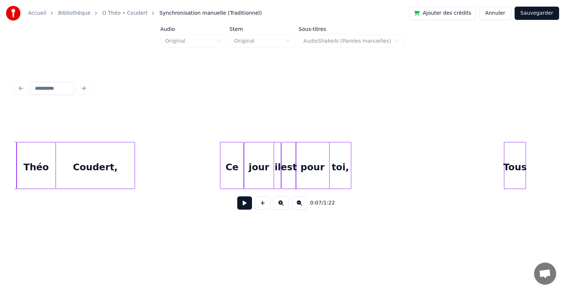
click at [521, 181] on div "Tous" at bounding box center [514, 167] width 21 height 50
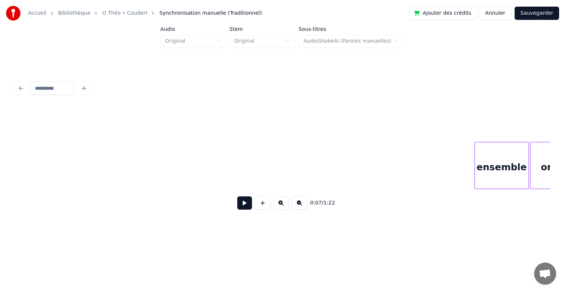
scroll to position [0, 719]
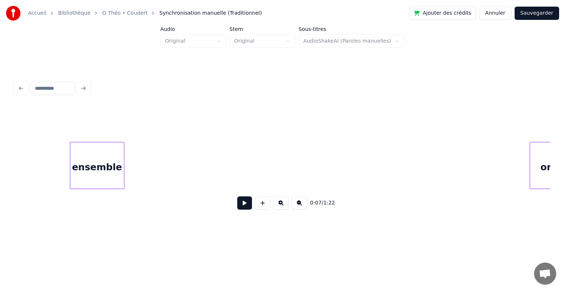
click at [71, 202] on div "0:07 / 1:22" at bounding box center [283, 161] width 536 height 112
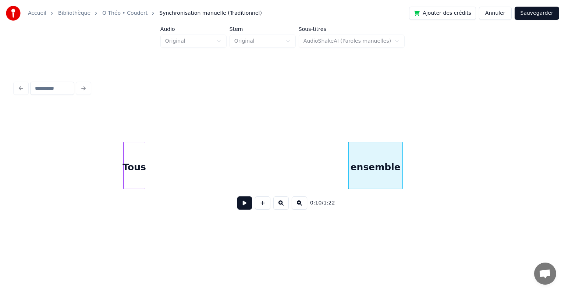
scroll to position [0, 395]
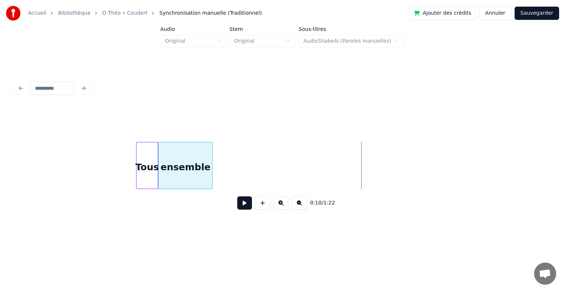
click at [173, 159] on div "ensemble" at bounding box center [186, 167] width 54 height 50
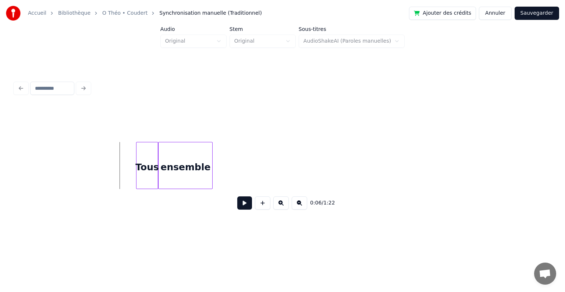
click at [246, 208] on button at bounding box center [244, 202] width 15 height 13
click at [140, 171] on div "Tous" at bounding box center [144, 167] width 21 height 50
click at [162, 174] on div "ensemble" at bounding box center [183, 167] width 54 height 50
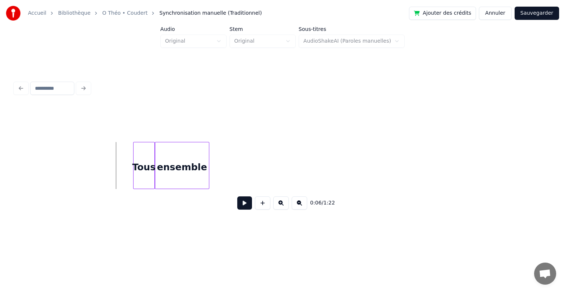
click at [246, 208] on button at bounding box center [244, 202] width 15 height 13
click at [199, 179] on div "ensemble" at bounding box center [182, 167] width 54 height 50
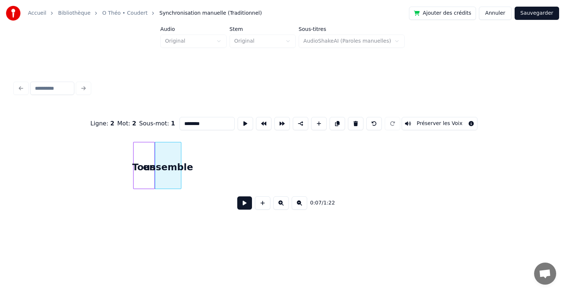
click at [179, 177] on div at bounding box center [180, 165] width 2 height 46
click at [139, 176] on div "Tous" at bounding box center [144, 167] width 21 height 50
type input "****"
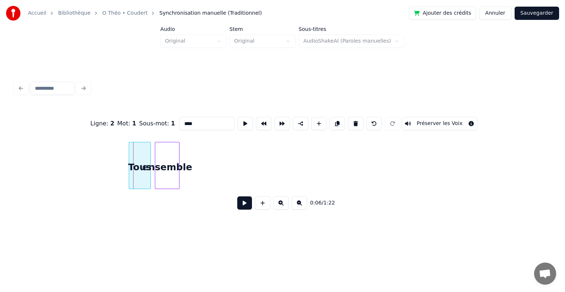
click at [135, 176] on div "Tous" at bounding box center [139, 167] width 21 height 50
click at [159, 176] on div "ensemble" at bounding box center [163, 167] width 24 height 50
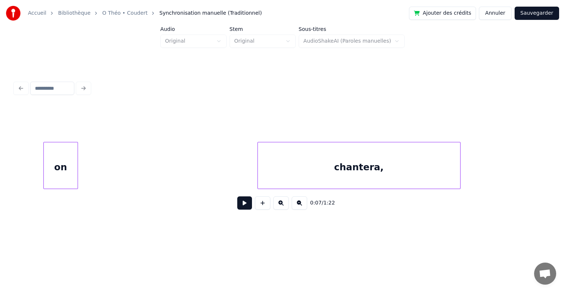
scroll to position [0, 1005]
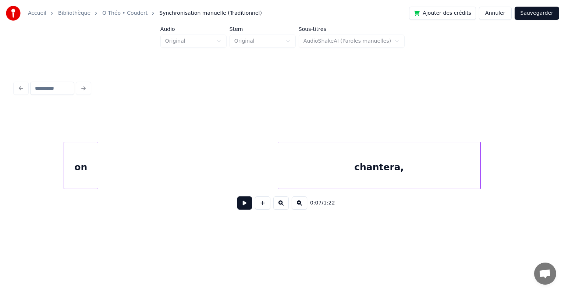
click at [0, 168] on div "Accueil Bibliothèque O Théo • Coudert Synchronisation manuelle (Traditionnel) A…" at bounding box center [282, 117] width 565 height 235
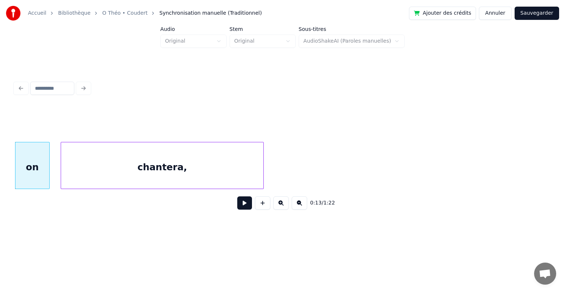
click at [89, 170] on div "chantera," at bounding box center [162, 167] width 202 height 50
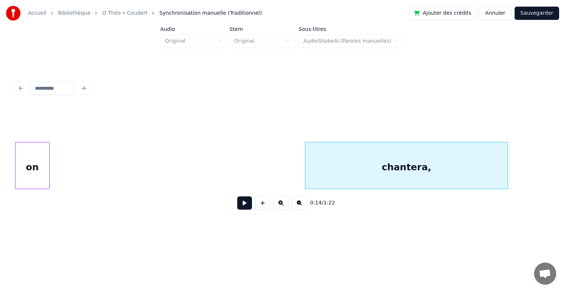
scroll to position [0, 760]
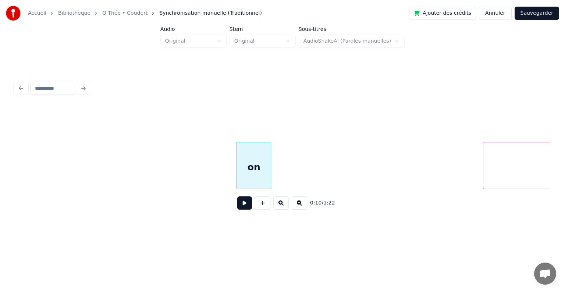
scroll to position [0, 717]
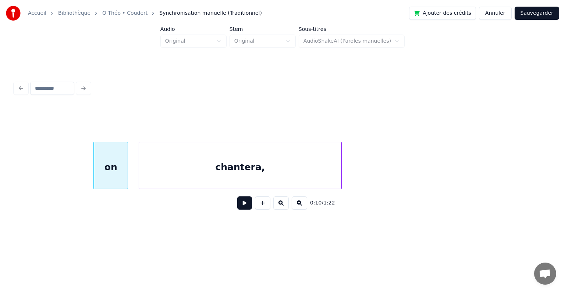
click at [314, 173] on div "chantera," at bounding box center [240, 167] width 202 height 50
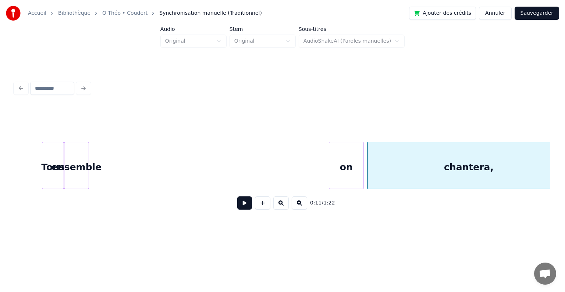
scroll to position [0, 441]
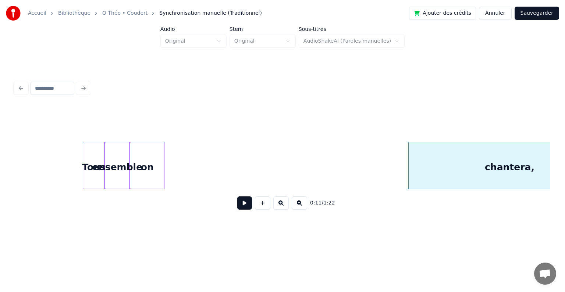
click at [150, 172] on div "on" at bounding box center [147, 167] width 34 height 50
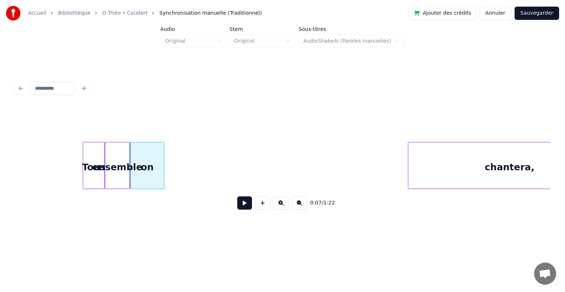
scroll to position [0, 503]
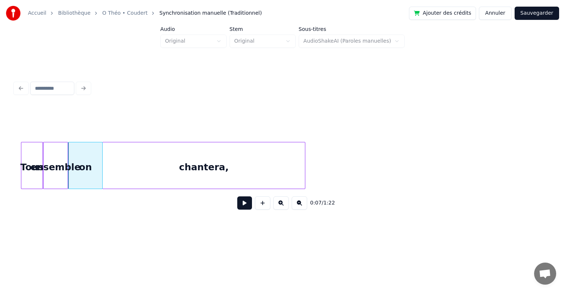
click at [195, 158] on div "chantera," at bounding box center [204, 167] width 202 height 50
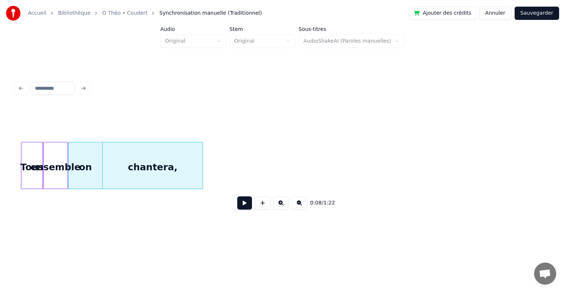
click at [201, 164] on div at bounding box center [202, 165] width 2 height 46
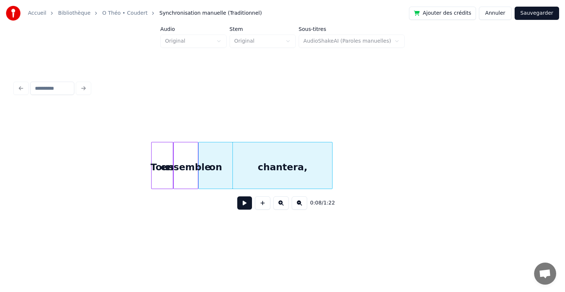
scroll to position [0, 359]
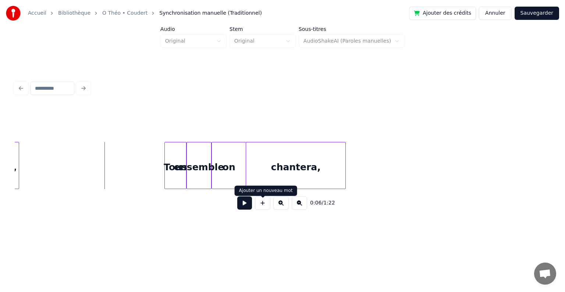
click at [247, 209] on button at bounding box center [244, 202] width 15 height 13
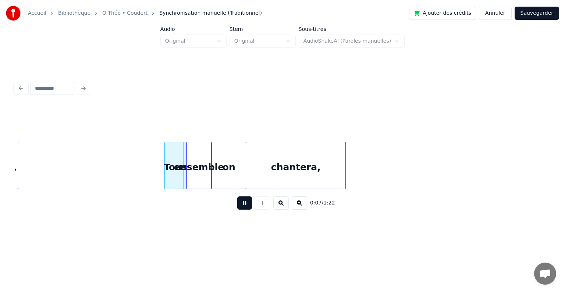
click at [247, 209] on button at bounding box center [244, 202] width 15 height 13
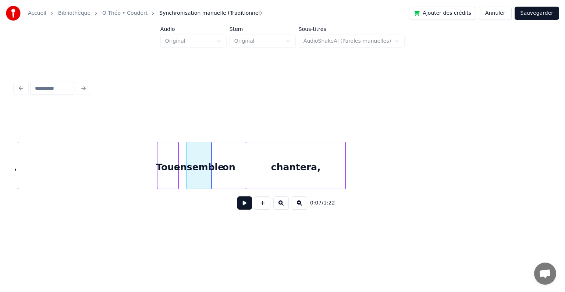
click at [161, 181] on div "Tous" at bounding box center [167, 167] width 21 height 50
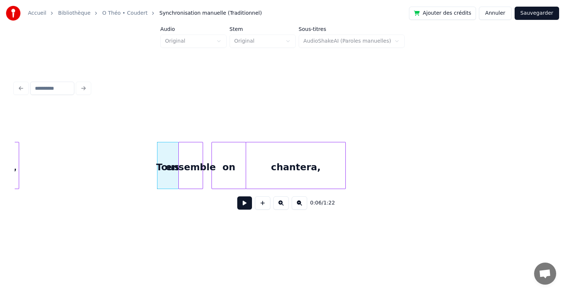
click at [185, 179] on div "ensemble" at bounding box center [191, 167] width 24 height 50
click at [208, 179] on div "on" at bounding box center [220, 167] width 34 height 50
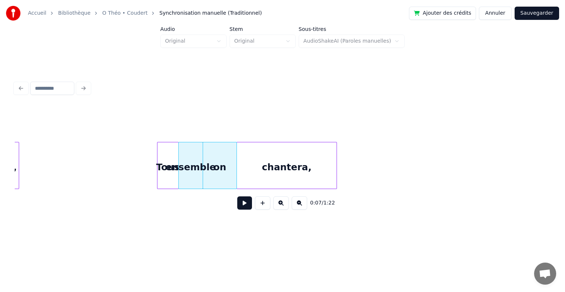
click at [246, 178] on div "chantera," at bounding box center [286, 167] width 99 height 50
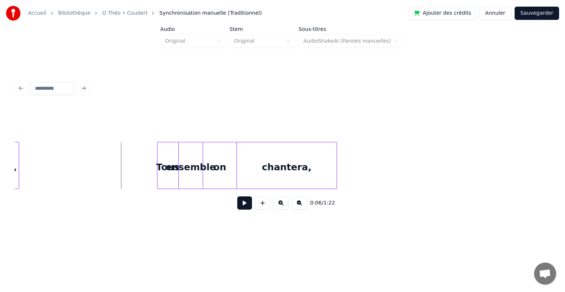
click at [241, 205] on button at bounding box center [244, 202] width 15 height 13
click at [196, 177] on div "ensemble" at bounding box center [196, 167] width 24 height 50
click at [220, 180] on div "on" at bounding box center [226, 167] width 34 height 50
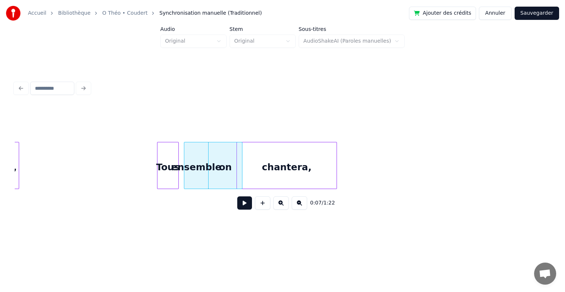
click at [220, 177] on div "on" at bounding box center [226, 167] width 34 height 50
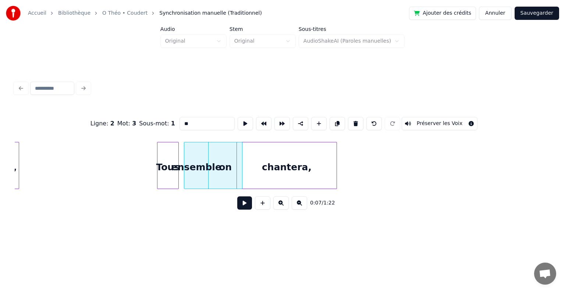
click at [258, 174] on div "chantera," at bounding box center [286, 167] width 99 height 50
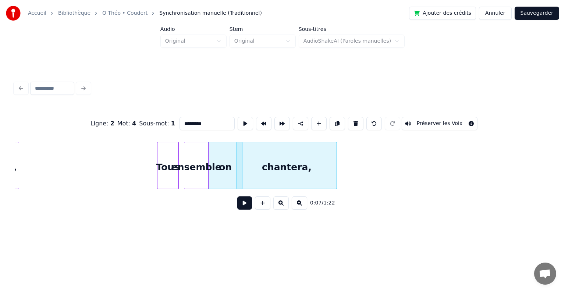
click at [234, 177] on div "on" at bounding box center [226, 167] width 34 height 50
type input "**"
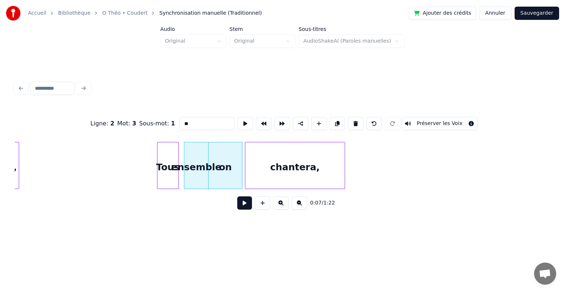
click at [273, 174] on div "chantera," at bounding box center [294, 167] width 99 height 50
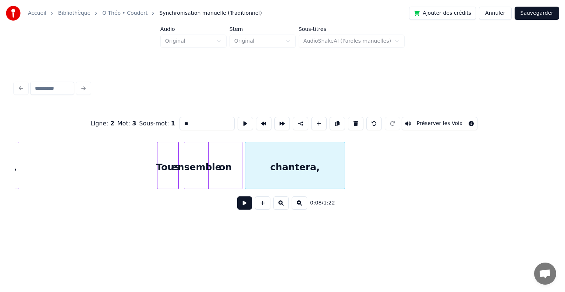
click at [230, 178] on div "on" at bounding box center [226, 167] width 34 height 50
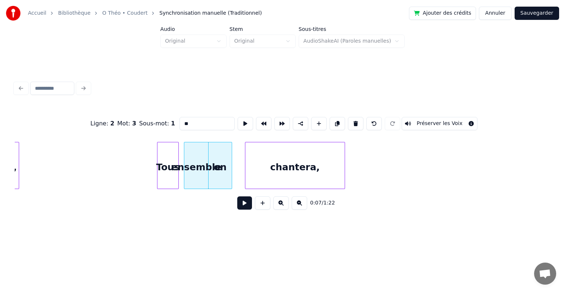
click at [230, 166] on div at bounding box center [231, 165] width 2 height 46
click at [238, 171] on div "chantera," at bounding box center [280, 167] width 99 height 50
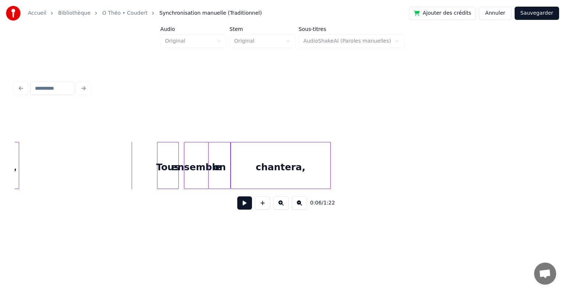
click at [243, 206] on button at bounding box center [244, 202] width 15 height 13
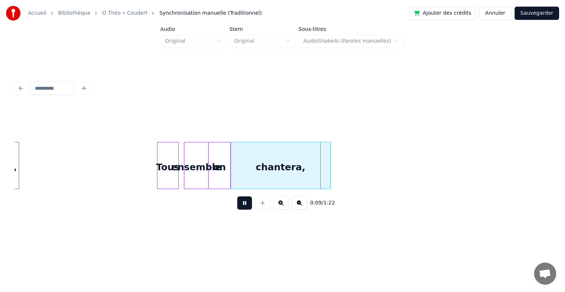
click at [243, 206] on button at bounding box center [244, 202] width 15 height 13
click at [187, 181] on div "ensemble" at bounding box center [192, 167] width 24 height 50
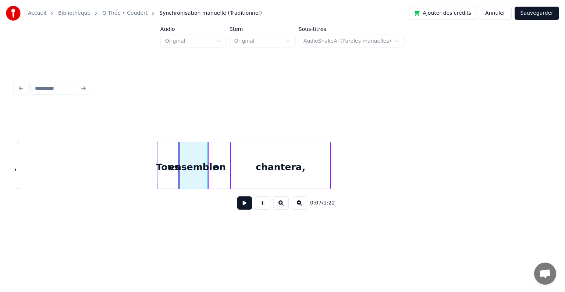
click at [207, 177] on div at bounding box center [206, 165] width 2 height 46
click at [180, 178] on div at bounding box center [181, 165] width 2 height 46
click at [158, 173] on div at bounding box center [158, 165] width 2 height 46
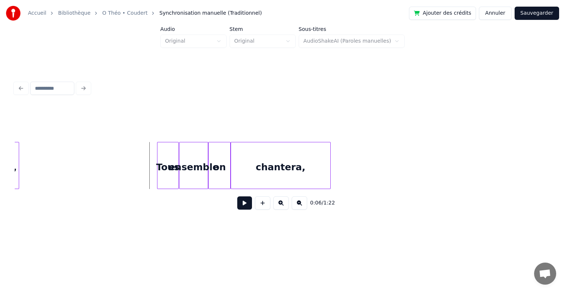
click at [244, 206] on button at bounding box center [244, 202] width 15 height 13
click at [231, 209] on div "0:11 / 1:22" at bounding box center [283, 203] width 524 height 16
click at [239, 209] on button at bounding box center [244, 202] width 15 height 13
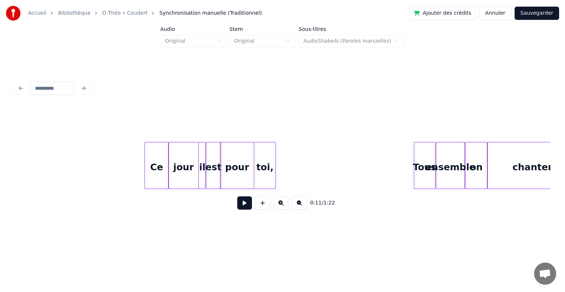
scroll to position [0, 0]
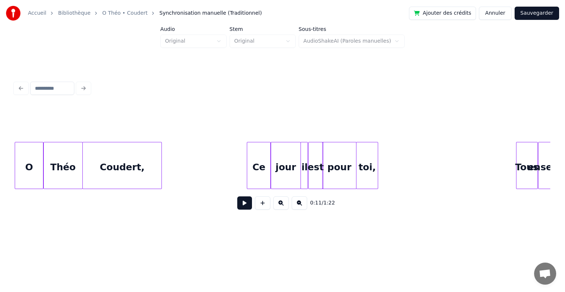
click at [31, 174] on div "O" at bounding box center [29, 167] width 28 height 50
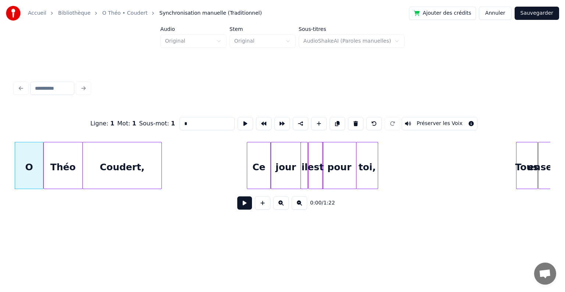
click at [243, 205] on button at bounding box center [244, 202] width 15 height 13
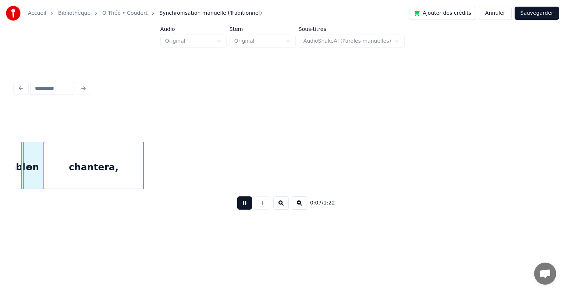
scroll to position [0, 550]
click at [242, 205] on button at bounding box center [244, 202] width 15 height 13
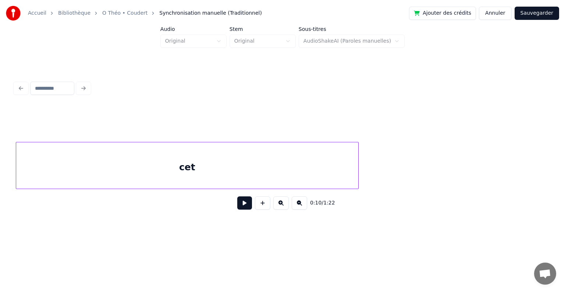
scroll to position [0, 1440]
click at [9, 173] on div "Accueil Bibliothèque O Théo • Coudert Synchronisation manuelle (Traditionnel) A…" at bounding box center [282, 117] width 565 height 235
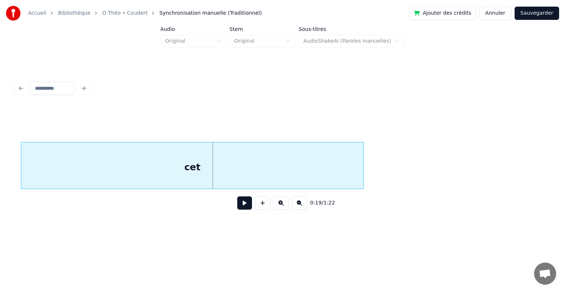
scroll to position [0, 1203]
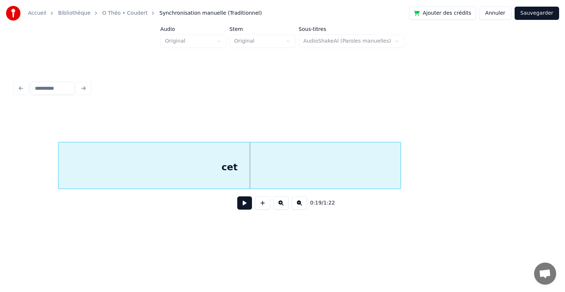
click at [171, 179] on div "cet" at bounding box center [230, 167] width 342 height 50
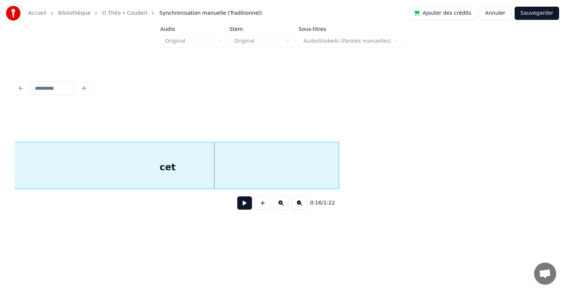
scroll to position [0, 957]
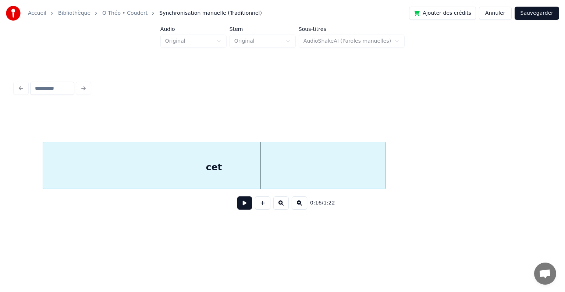
click at [181, 180] on div "cet" at bounding box center [214, 167] width 342 height 50
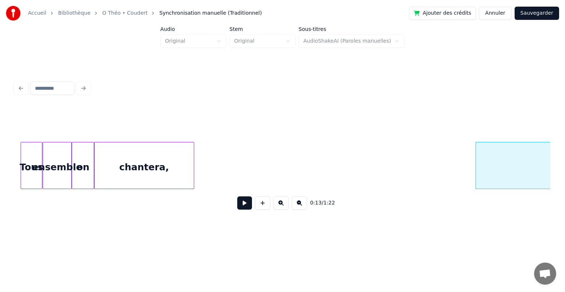
scroll to position [0, 762]
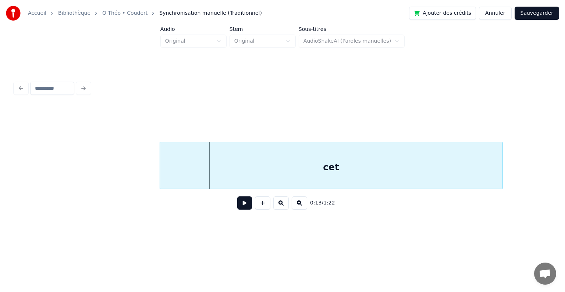
click at [442, 156] on div "cet" at bounding box center [331, 167] width 342 height 50
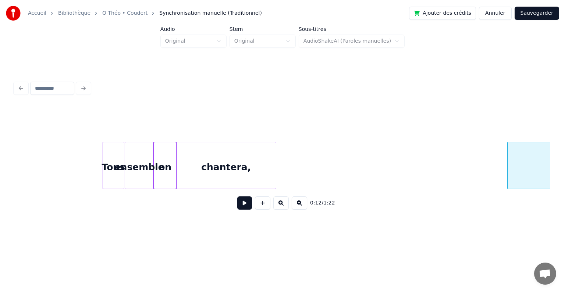
scroll to position [0, 441]
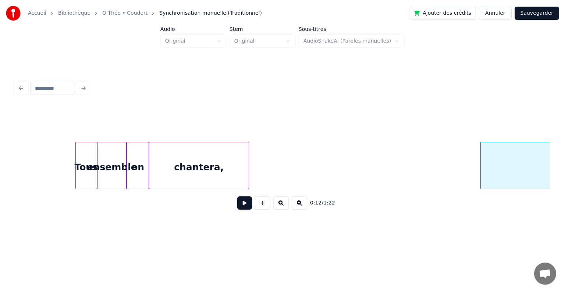
click at [177, 160] on div "chantera," at bounding box center [198, 167] width 99 height 50
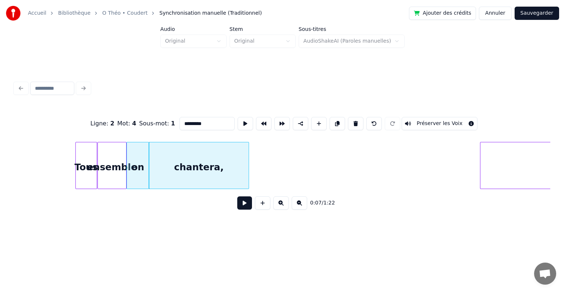
click at [248, 209] on button at bounding box center [244, 202] width 15 height 13
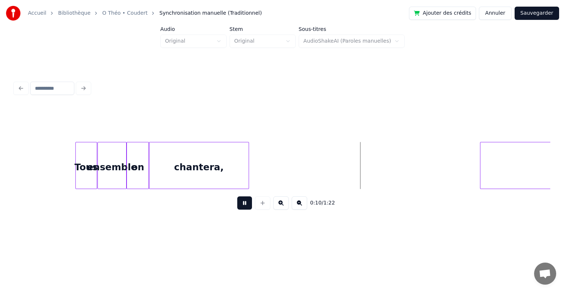
click at [244, 206] on button at bounding box center [244, 202] width 15 height 13
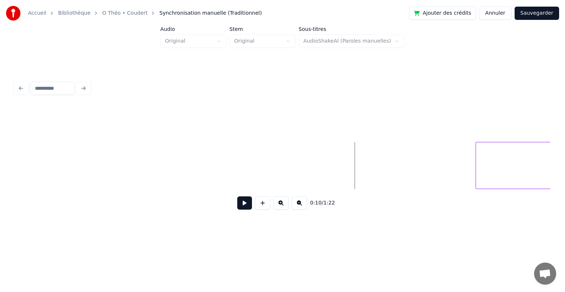
scroll to position [0, 712]
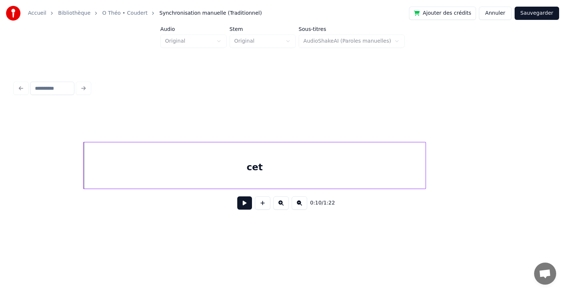
click at [371, 176] on div "cet" at bounding box center [255, 167] width 342 height 50
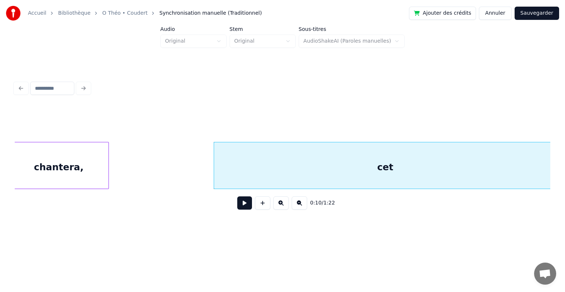
scroll to position [0, 506]
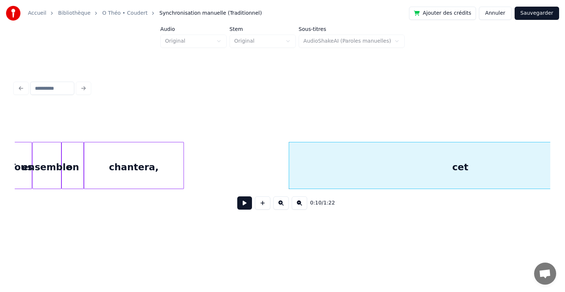
click at [164, 171] on div "chantera," at bounding box center [133, 167] width 99 height 50
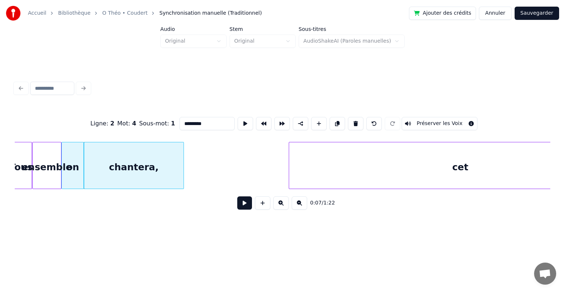
click at [244, 205] on button at bounding box center [244, 202] width 15 height 13
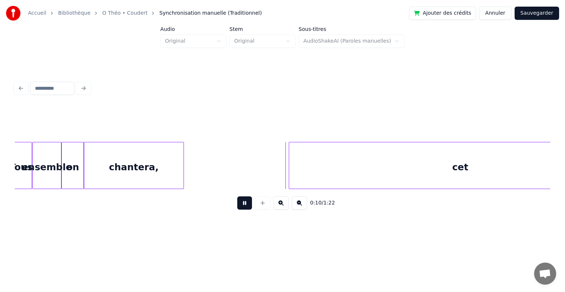
click at [243, 205] on button at bounding box center [244, 202] width 15 height 13
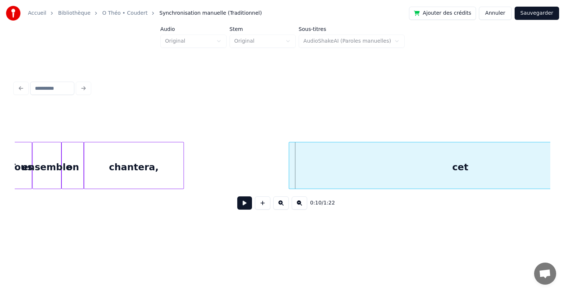
scroll to position [0, 585]
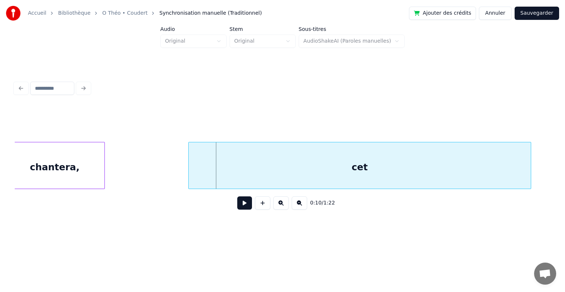
click at [340, 171] on div "cet" at bounding box center [360, 167] width 342 height 50
click at [97, 162] on div "chantera," at bounding box center [54, 167] width 99 height 50
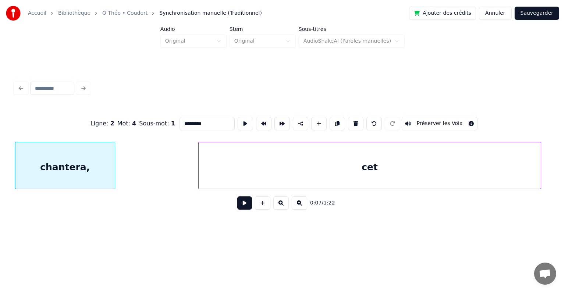
click at [245, 206] on button at bounding box center [244, 202] width 15 height 13
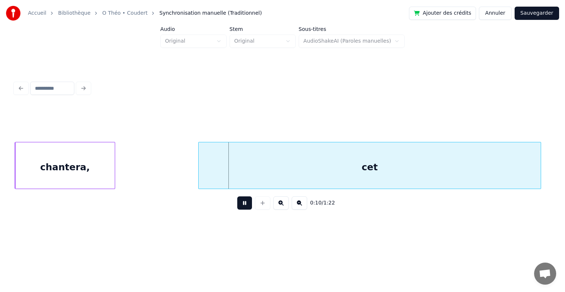
click at [245, 206] on button at bounding box center [244, 202] width 15 height 13
click at [255, 175] on div "cet" at bounding box center [363, 167] width 342 height 50
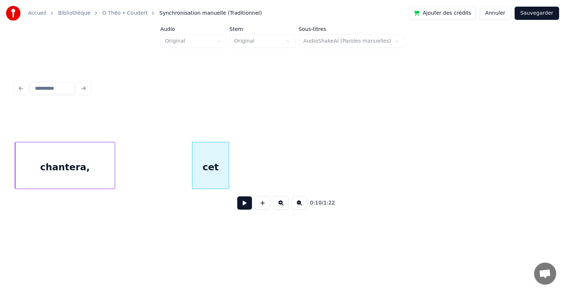
click at [229, 179] on div at bounding box center [228, 165] width 2 height 46
click at [244, 208] on button at bounding box center [244, 202] width 15 height 13
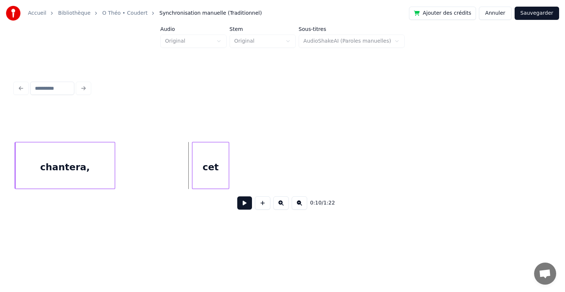
click at [245, 205] on button at bounding box center [244, 202] width 15 height 13
click at [244, 203] on button at bounding box center [244, 202] width 15 height 13
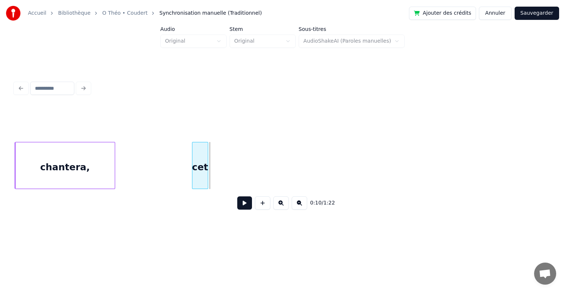
click at [207, 180] on div at bounding box center [207, 165] width 2 height 46
click at [241, 204] on button at bounding box center [244, 202] width 15 height 13
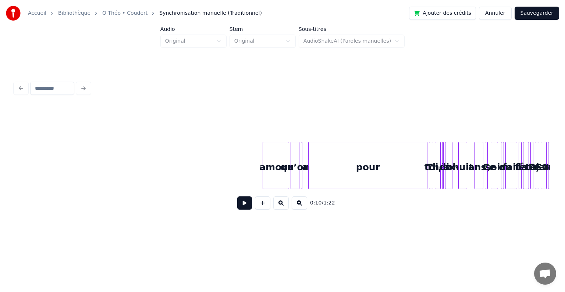
scroll to position [0, 1870]
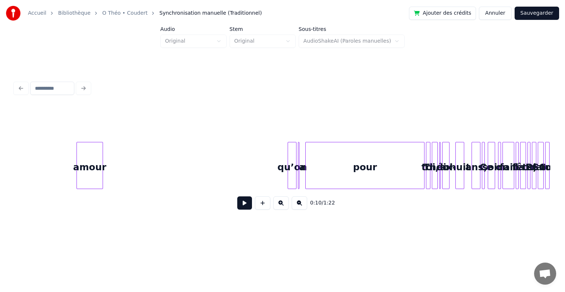
click at [85, 172] on div "amour" at bounding box center [90, 167] width 26 height 50
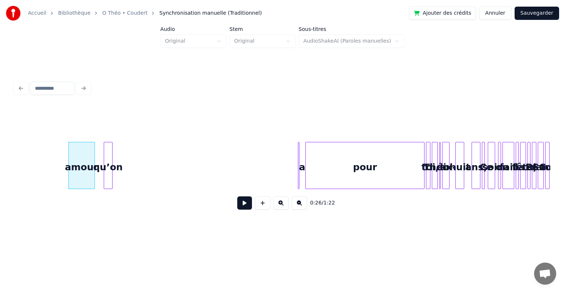
click at [106, 161] on div "qu’on" at bounding box center [108, 167] width 8 height 50
click at [296, 159] on div at bounding box center [297, 165] width 2 height 46
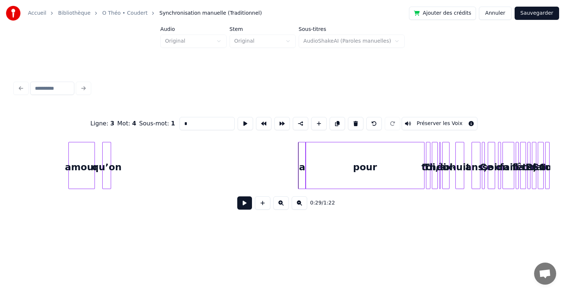
click at [304, 157] on div at bounding box center [305, 165] width 2 height 46
click at [127, 160] on div "a" at bounding box center [127, 167] width 7 height 50
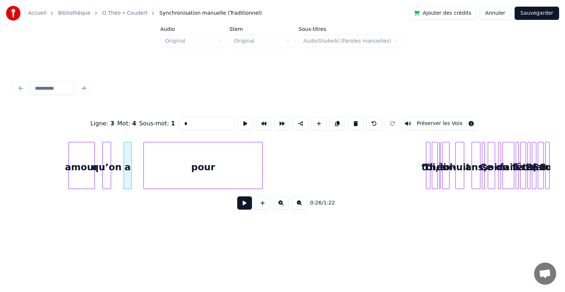
click at [185, 172] on div "pour" at bounding box center [203, 167] width 118 height 50
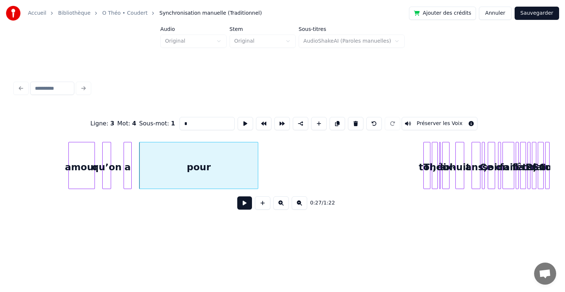
click at [424, 159] on div at bounding box center [425, 165] width 2 height 46
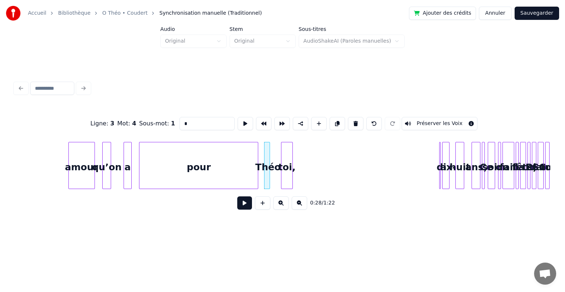
click at [281, 162] on div "toi," at bounding box center [286, 167] width 11 height 50
click at [440, 150] on div at bounding box center [441, 165] width 2 height 46
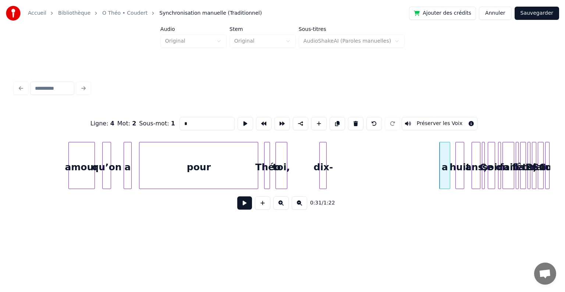
click at [322, 161] on div "dix-" at bounding box center [323, 167] width 7 height 50
click at [287, 152] on div "toi," at bounding box center [288, 167] width 11 height 50
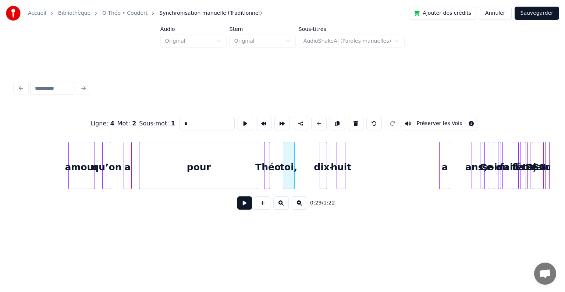
click at [340, 163] on div "huit" at bounding box center [341, 167] width 8 height 50
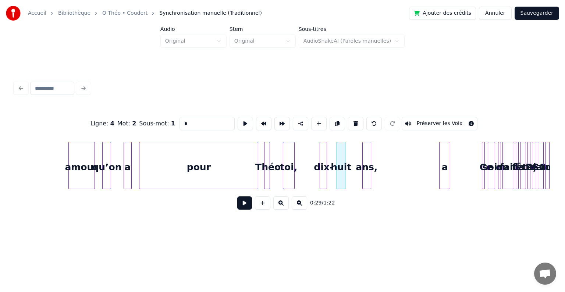
click at [364, 169] on div "ans," at bounding box center [367, 167] width 8 height 50
click at [482, 158] on div "Ce" at bounding box center [485, 167] width 7 height 50
click at [492, 153] on div at bounding box center [491, 165] width 2 height 46
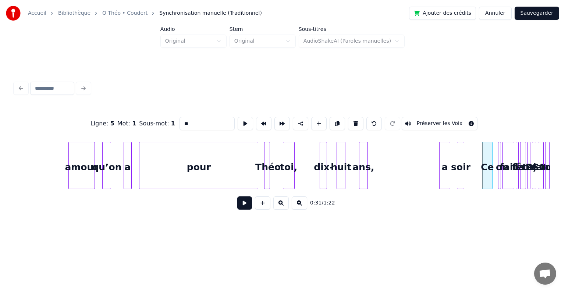
click at [457, 160] on div "soir" at bounding box center [460, 167] width 7 height 50
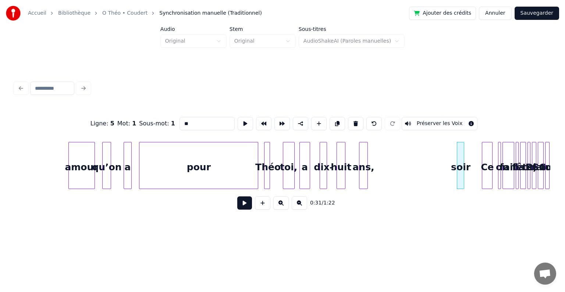
click at [304, 164] on div "a" at bounding box center [305, 167] width 10 height 50
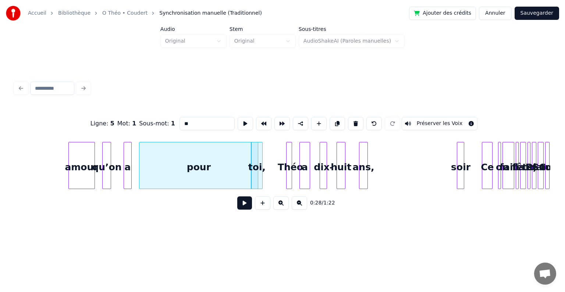
click at [290, 157] on div "Théo" at bounding box center [290, 167] width 7 height 50
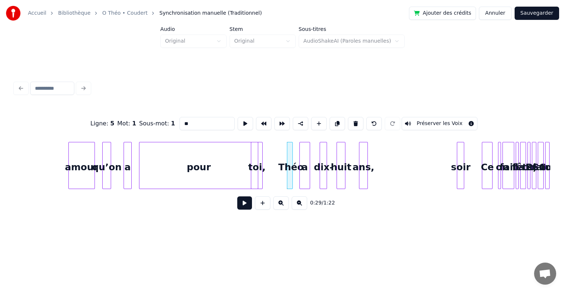
click at [260, 157] on div at bounding box center [261, 165] width 2 height 46
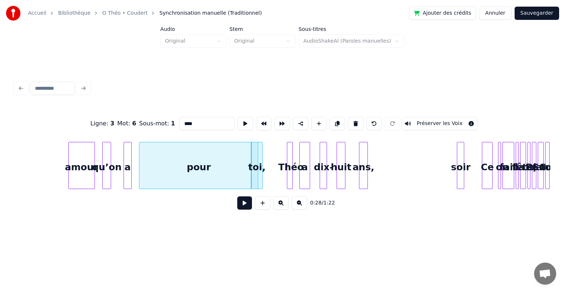
click at [256, 159] on div at bounding box center [257, 165] width 2 height 46
click at [267, 153] on div "toi," at bounding box center [270, 167] width 11 height 50
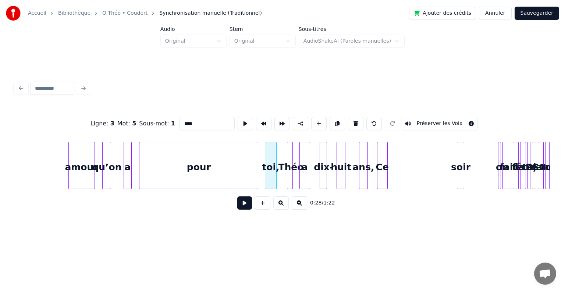
click at [381, 151] on div "Ce" at bounding box center [383, 167] width 10 height 50
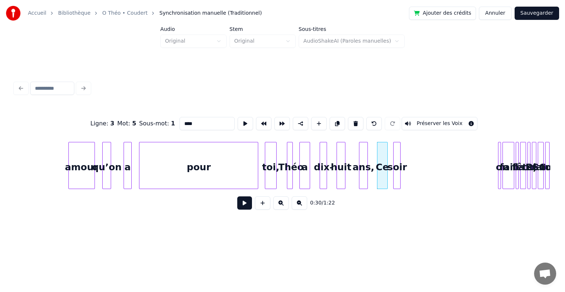
click at [395, 156] on div "soir" at bounding box center [397, 167] width 7 height 50
click at [415, 166] on div "on" at bounding box center [418, 167] width 7 height 50
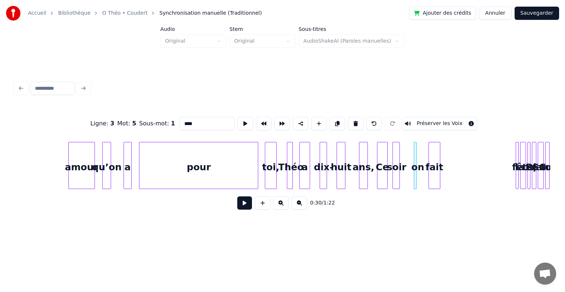
click at [430, 159] on div "fait" at bounding box center [434, 167] width 11 height 50
click at [451, 150] on div "la" at bounding box center [452, 167] width 7 height 50
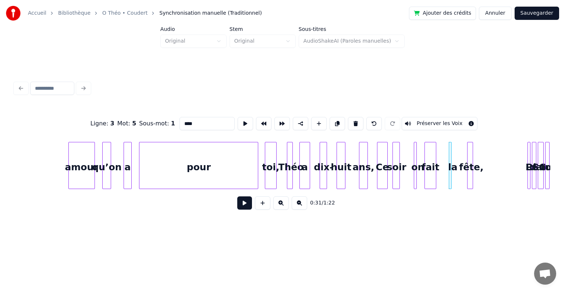
click at [470, 152] on div "fête," at bounding box center [471, 167] width 7 height 50
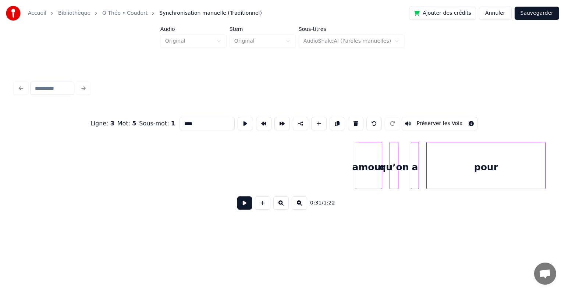
scroll to position [0, 1548]
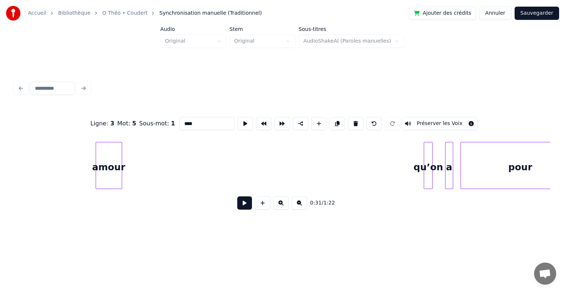
click at [101, 157] on div "amour" at bounding box center [109, 167] width 26 height 50
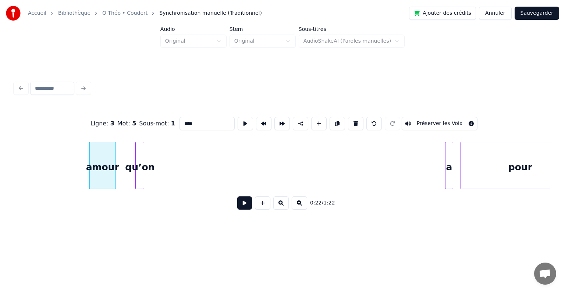
click at [136, 157] on div "qu’on" at bounding box center [140, 167] width 8 height 50
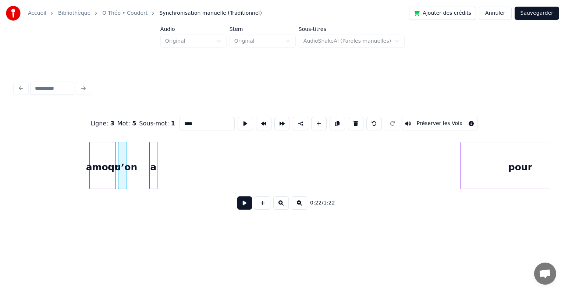
click at [150, 158] on div "a" at bounding box center [153, 167] width 7 height 50
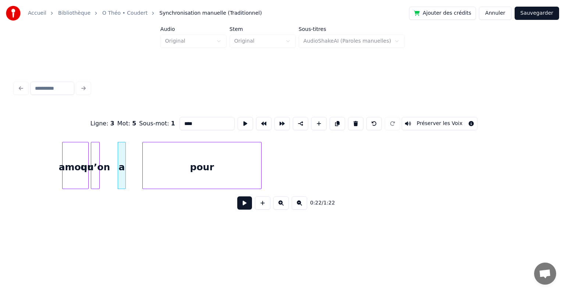
click at [187, 158] on div "pour" at bounding box center [202, 167] width 118 height 50
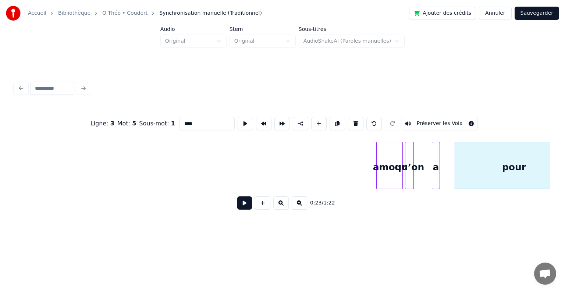
scroll to position [0, 1183]
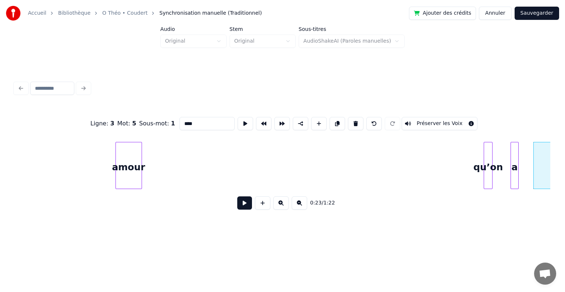
click at [116, 158] on div "amour" at bounding box center [129, 167] width 26 height 50
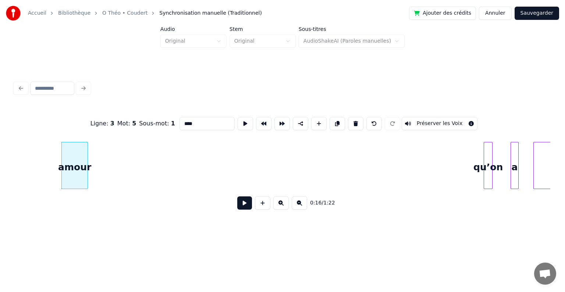
click at [490, 155] on div at bounding box center [491, 165] width 2 height 46
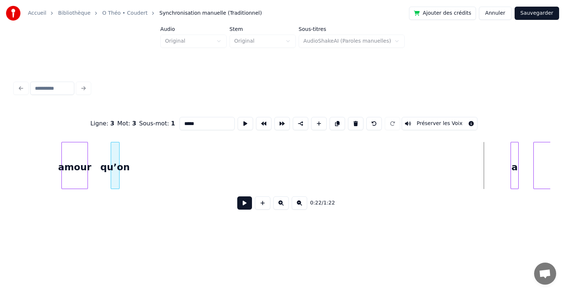
click at [111, 165] on div "qu’on" at bounding box center [115, 167] width 8 height 50
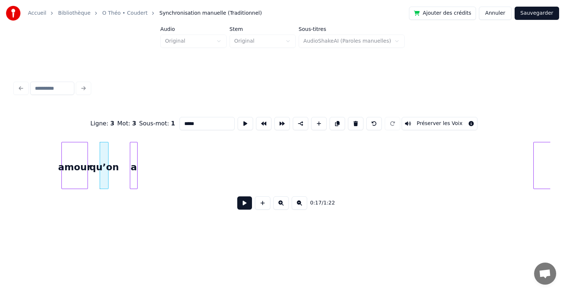
click at [130, 181] on div "a" at bounding box center [133, 167] width 7 height 50
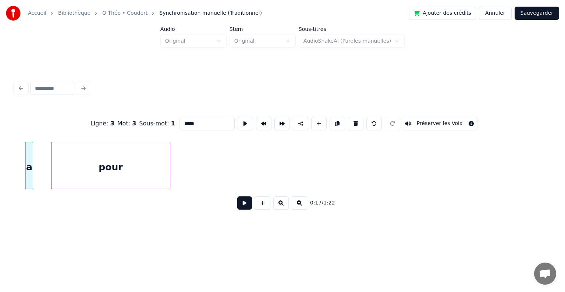
click at [153, 169] on div "pour" at bounding box center [111, 167] width 118 height 50
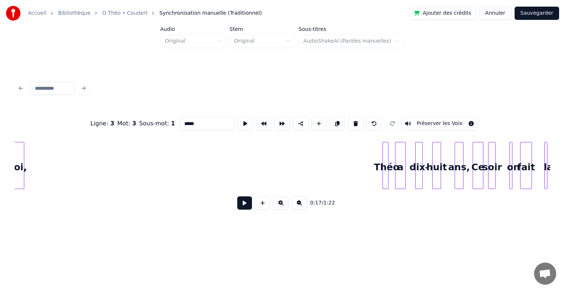
scroll to position [0, 1756]
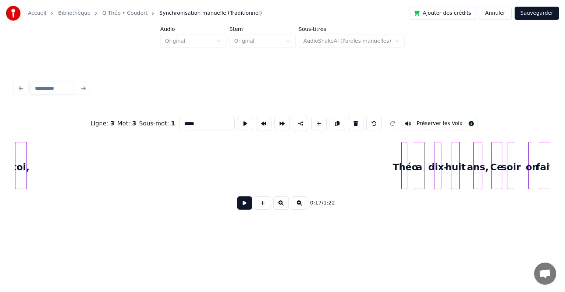
click at [0, 167] on div "Accueil Bibliothèque O Théo • Coudert Synchronisation manuelle (Traditionnel) A…" at bounding box center [282, 117] width 565 height 235
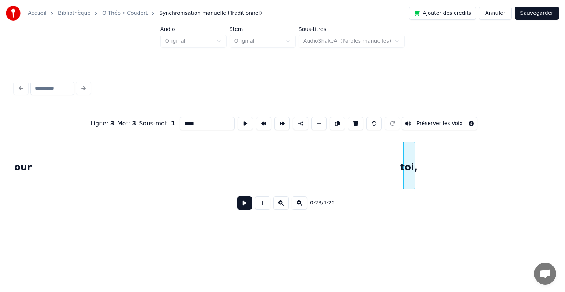
scroll to position [0, 1343]
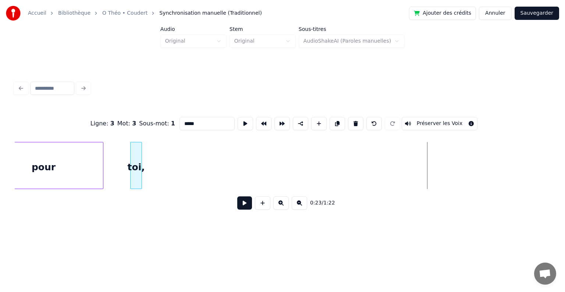
click at [134, 160] on div "toi," at bounding box center [136, 167] width 11 height 50
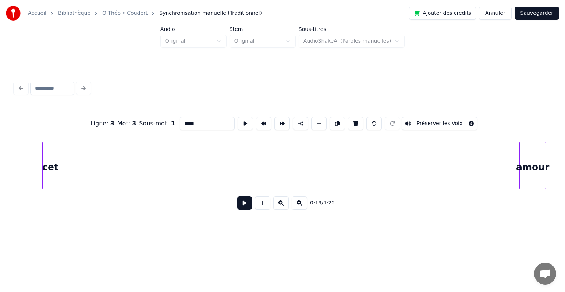
scroll to position [0, 732]
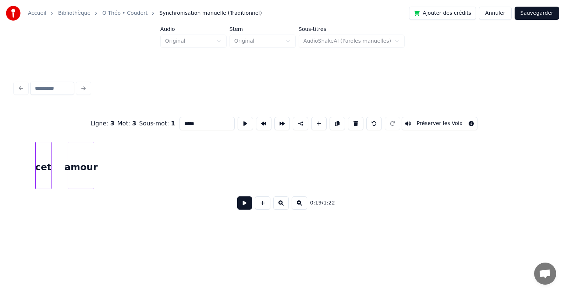
click at [77, 156] on div "amour" at bounding box center [81, 167] width 26 height 50
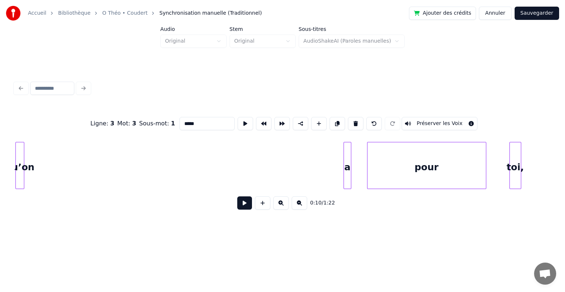
scroll to position [0, 959]
click at [0, 154] on div "Accueil Bibliothèque O Théo • Coudert Synchronisation manuelle (Traditionnel) A…" at bounding box center [282, 117] width 565 height 235
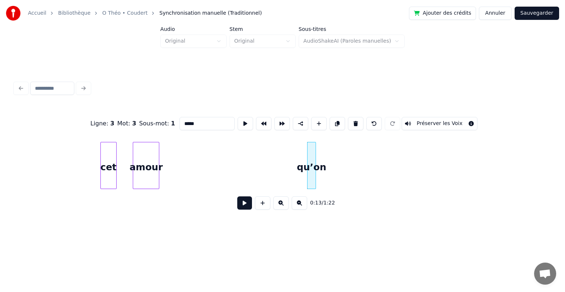
scroll to position [0, 656]
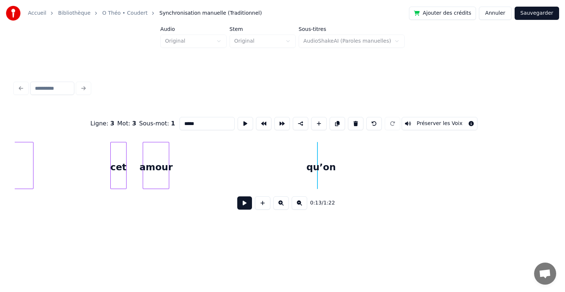
click at [292, 164] on div at bounding box center [293, 165] width 2 height 46
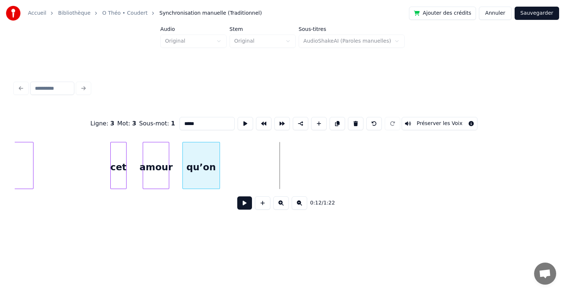
click at [199, 166] on div "qu’on" at bounding box center [201, 167] width 37 height 50
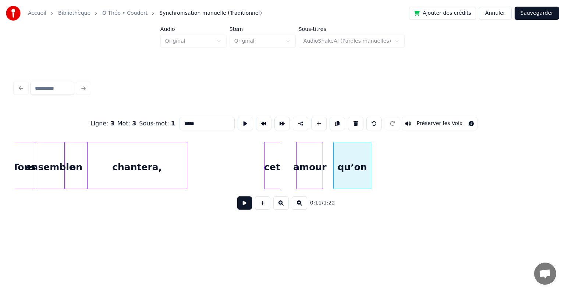
scroll to position [0, 499]
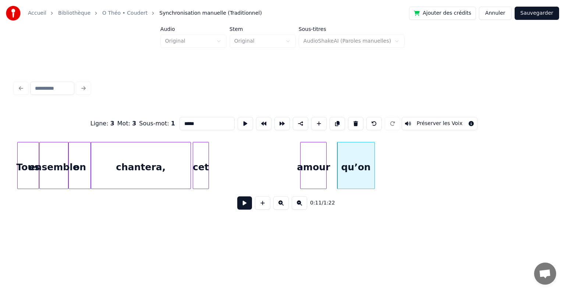
click at [199, 160] on div "cet" at bounding box center [200, 167] width 15 height 50
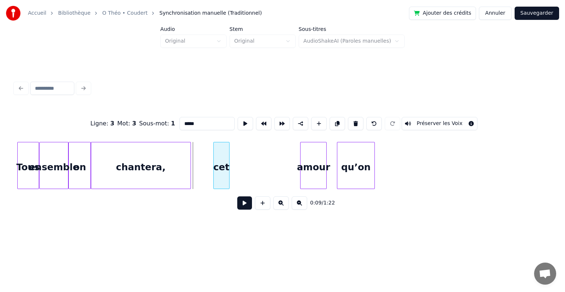
click at [220, 162] on div "cet" at bounding box center [221, 167] width 15 height 50
click at [29, 153] on div "Tous" at bounding box center [28, 167] width 21 height 50
type input "****"
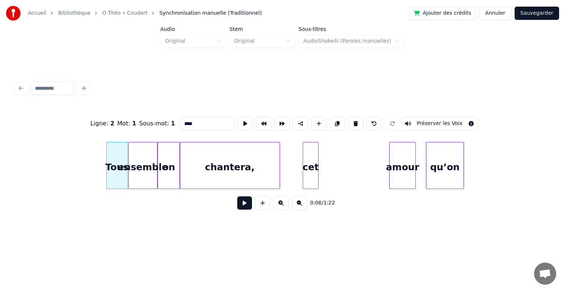
scroll to position [0, 400]
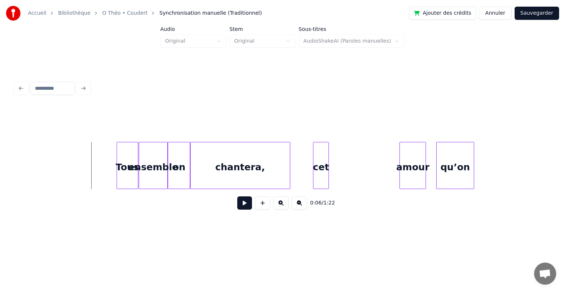
click at [244, 203] on button at bounding box center [244, 202] width 15 height 13
click at [378, 169] on div "cet" at bounding box center [374, 167] width 15 height 50
click at [267, 166] on div "chantera," at bounding box center [240, 167] width 99 height 50
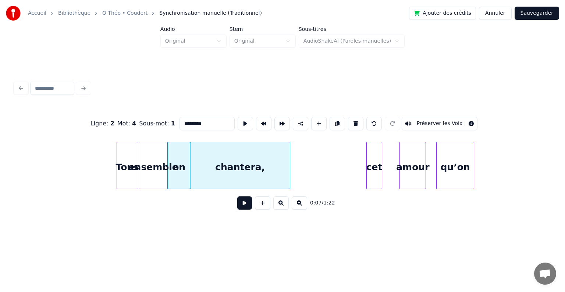
click at [243, 206] on button at bounding box center [244, 202] width 15 height 13
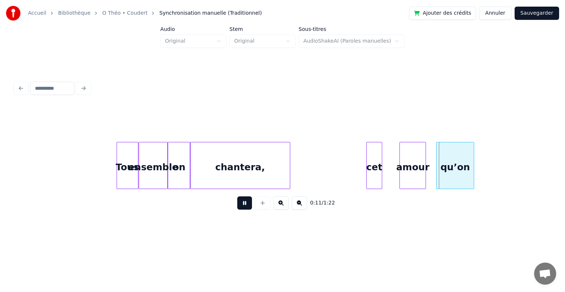
click at [243, 206] on button at bounding box center [244, 202] width 15 height 13
click at [390, 170] on div "amour" at bounding box center [396, 167] width 26 height 50
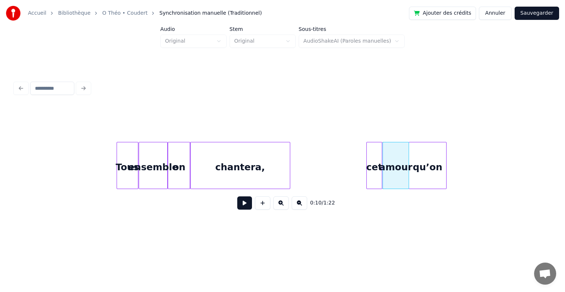
click at [434, 162] on div "qu’on" at bounding box center [427, 167] width 37 height 50
